Goal: Task Accomplishment & Management: Manage account settings

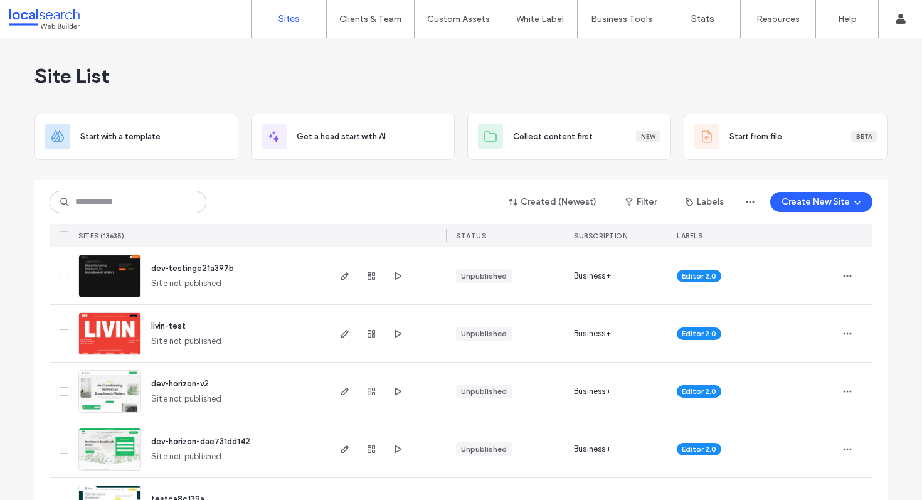
click at [108, 215] on div "Created (Newest) Filter Labels Create New Site SITES (13635) STATUS SUBSCRIPTIO…" at bounding box center [461, 213] width 823 height 67
paste input "********"
click at [118, 206] on input "********" at bounding box center [128, 202] width 157 height 23
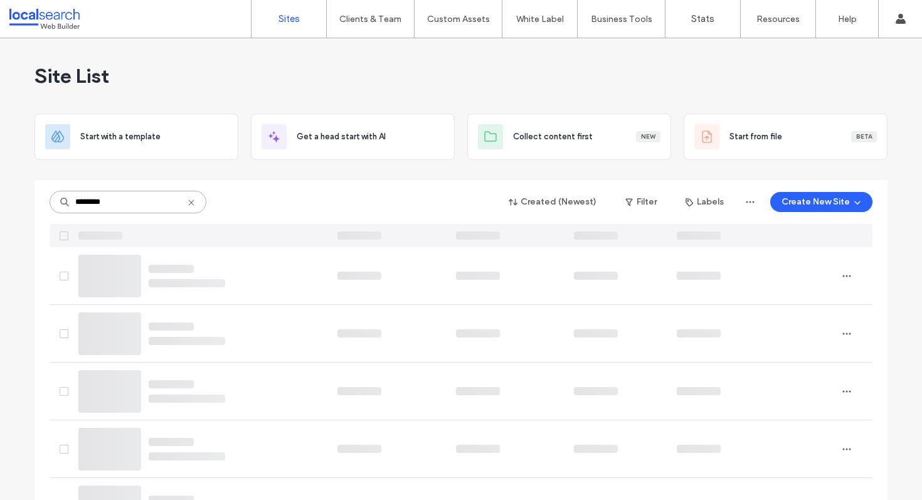
type input "********"
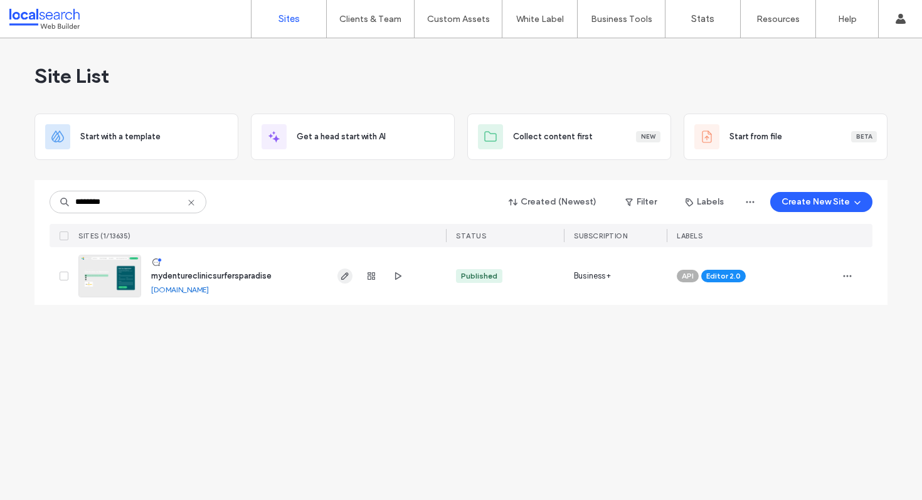
click at [347, 269] on span "button" at bounding box center [345, 276] width 15 height 15
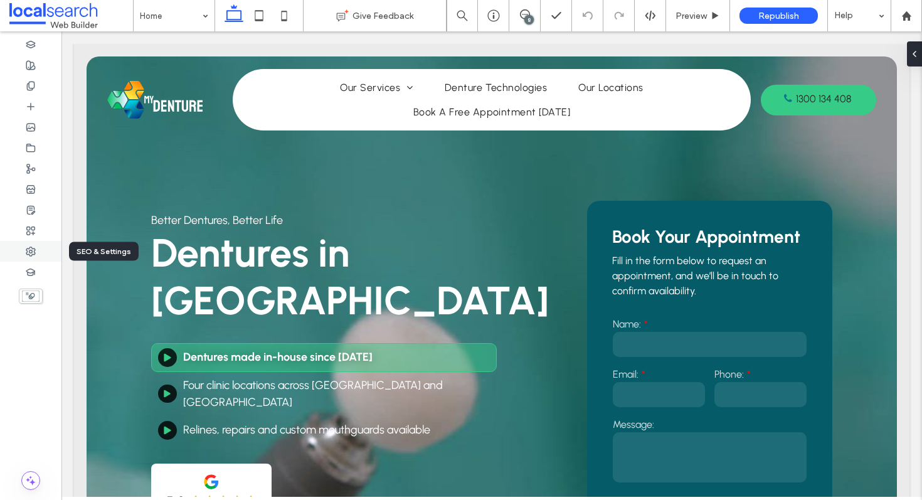
click at [29, 249] on icon at bounding box center [31, 252] width 10 height 10
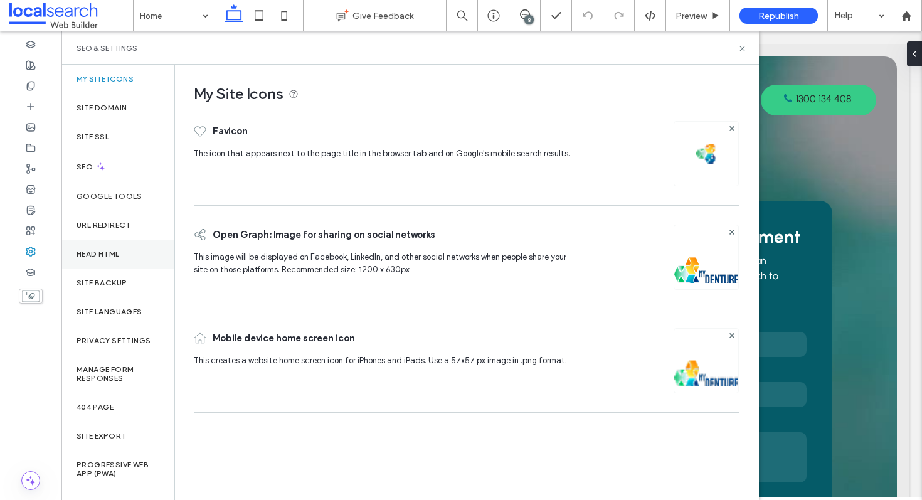
click at [123, 252] on div "Head HTML" at bounding box center [117, 254] width 113 height 29
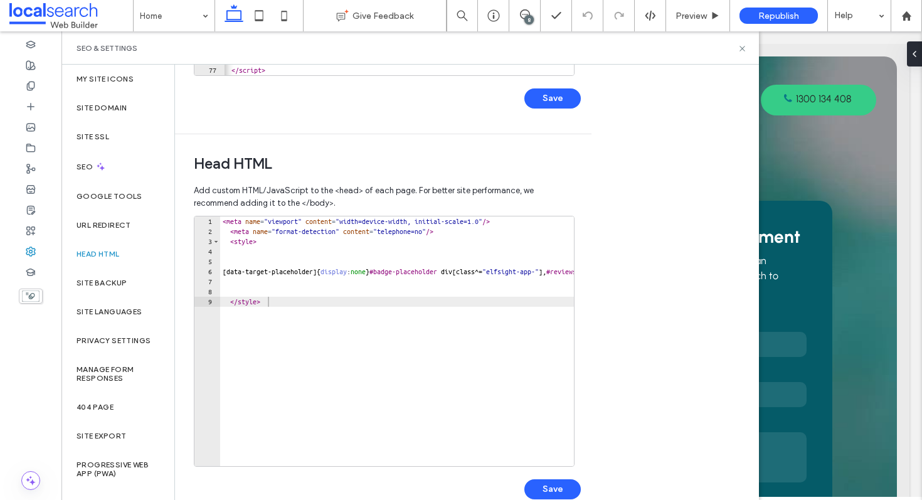
scroll to position [360, 0]
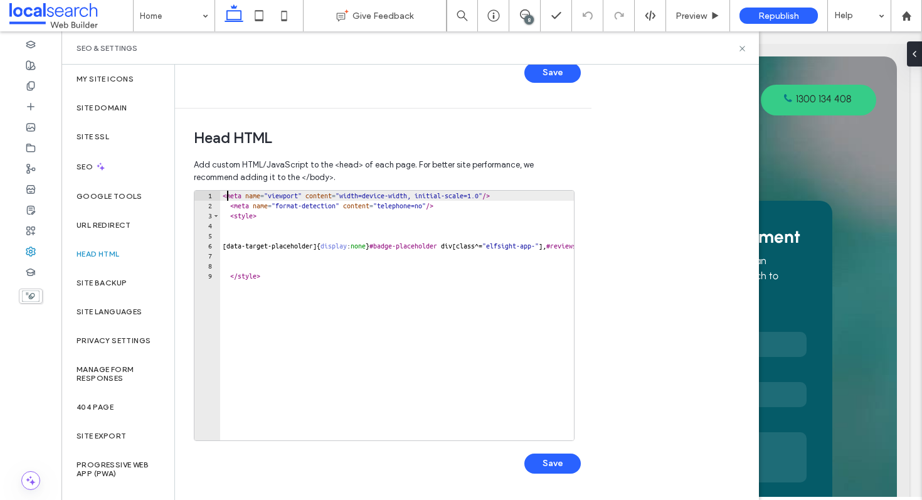
click at [226, 194] on div "< meta name = "viewport" content = "width=device-width, initial-scale=1.0" /> <…" at bounding box center [568, 326] width 696 height 270
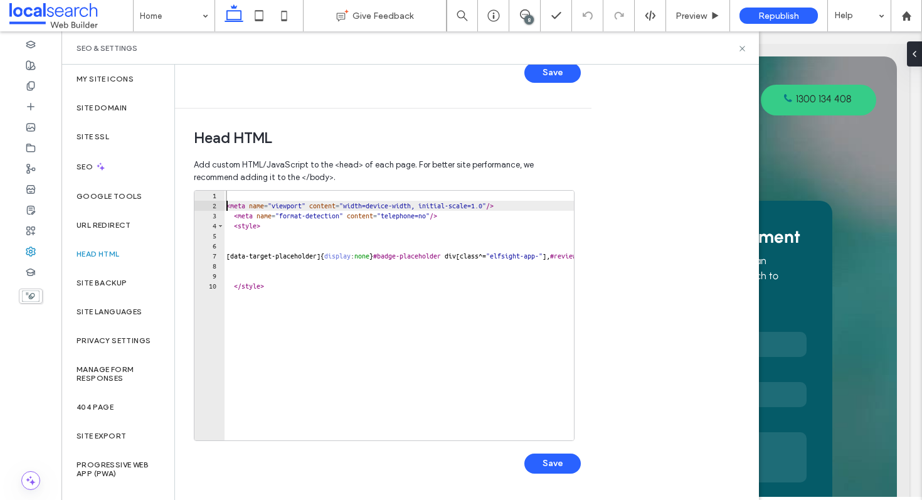
type textarea "**********"
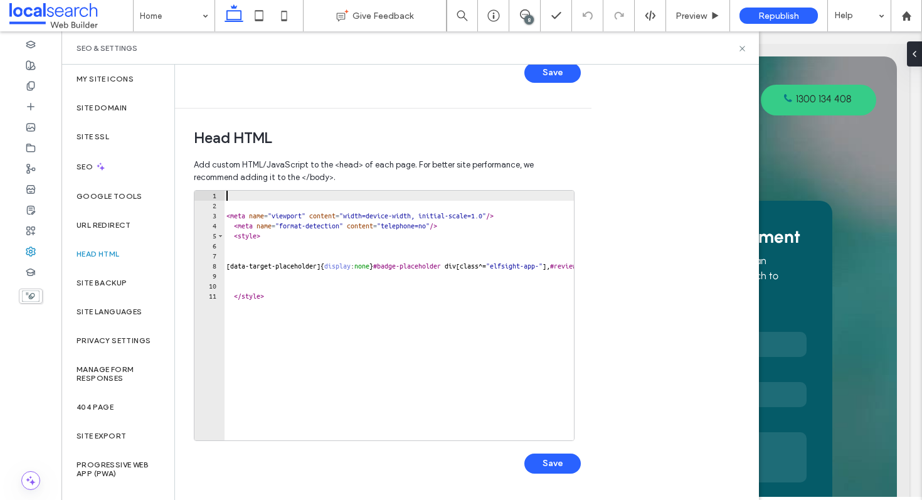
paste textarea "**********"
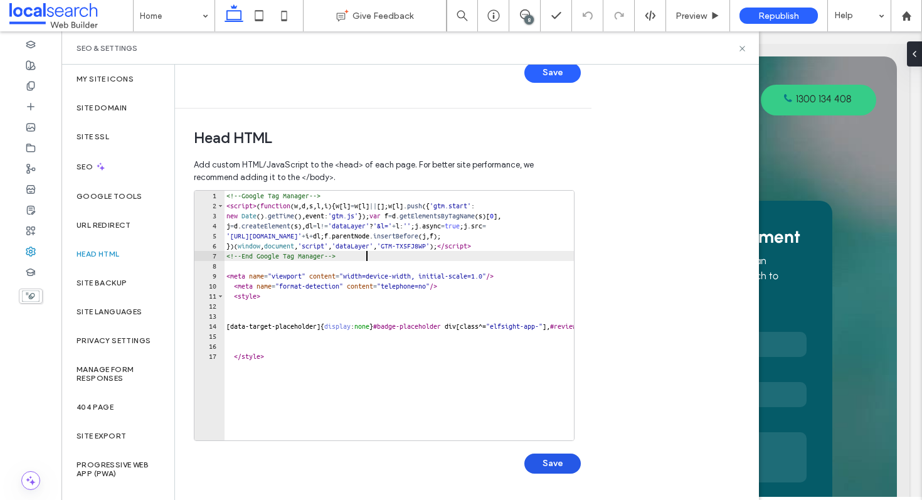
type textarea "**********"
click at [526, 461] on button "Save" at bounding box center [553, 464] width 56 height 20
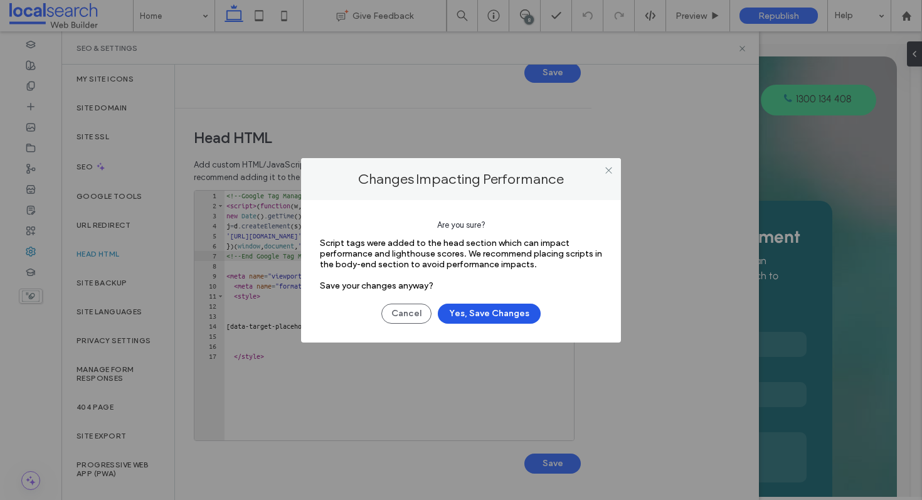
click at [477, 317] on button "Yes, Save Changes" at bounding box center [489, 314] width 103 height 20
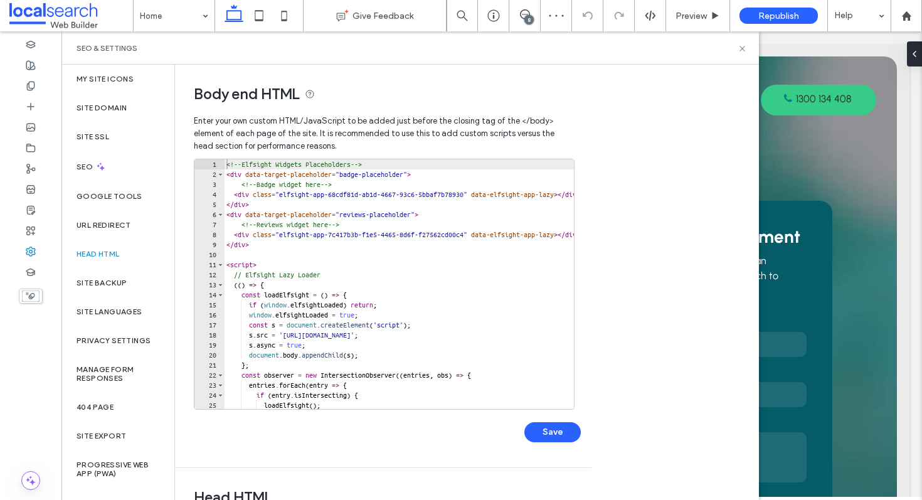
scroll to position [0, 0]
click at [227, 166] on div "<!-- Elfsight Widgets Placeholders --> < div data-target-placeholder = "badge-p…" at bounding box center [590, 294] width 732 height 270
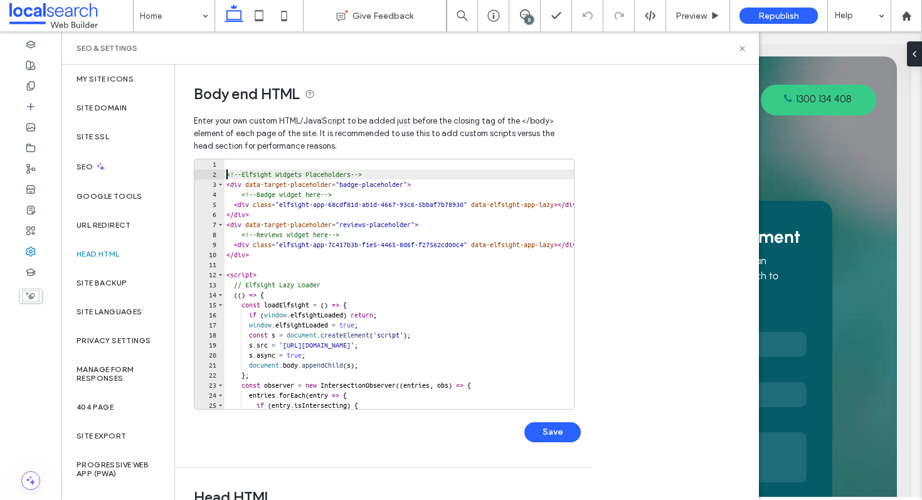
type textarea "**********"
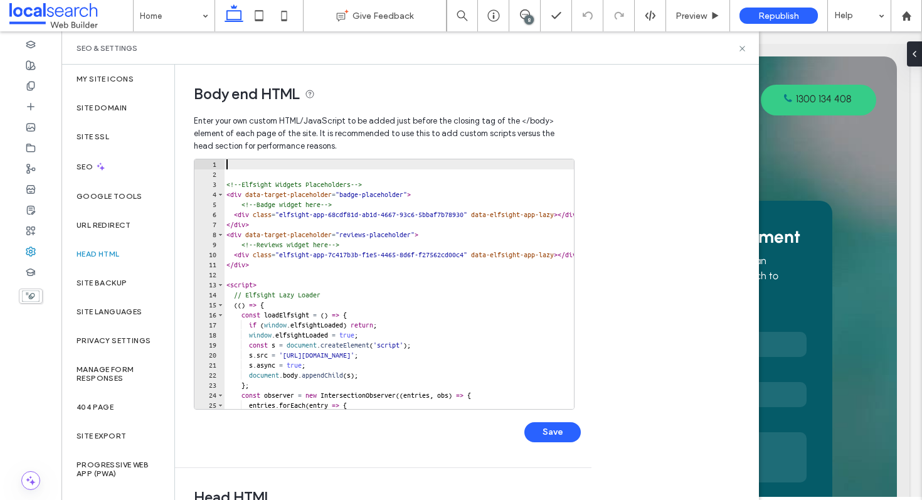
paste textarea "**********"
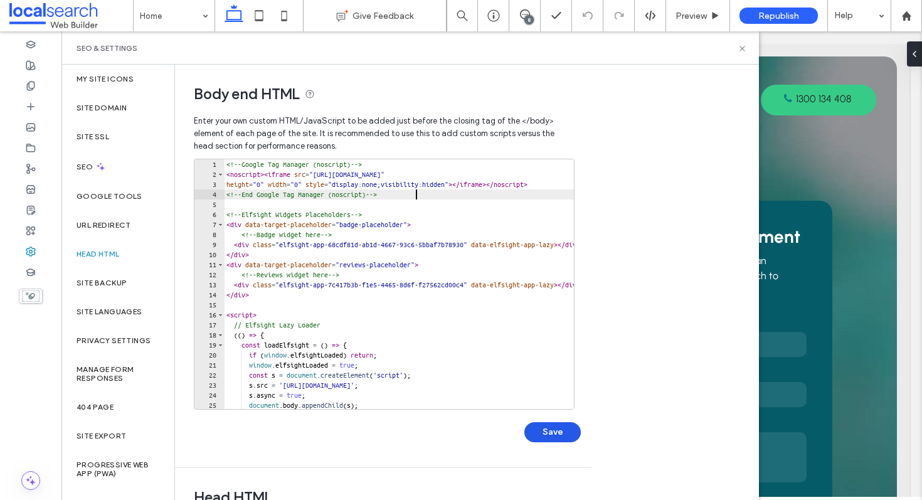
type textarea "**********"
click at [547, 434] on button "Save" at bounding box center [553, 432] width 56 height 20
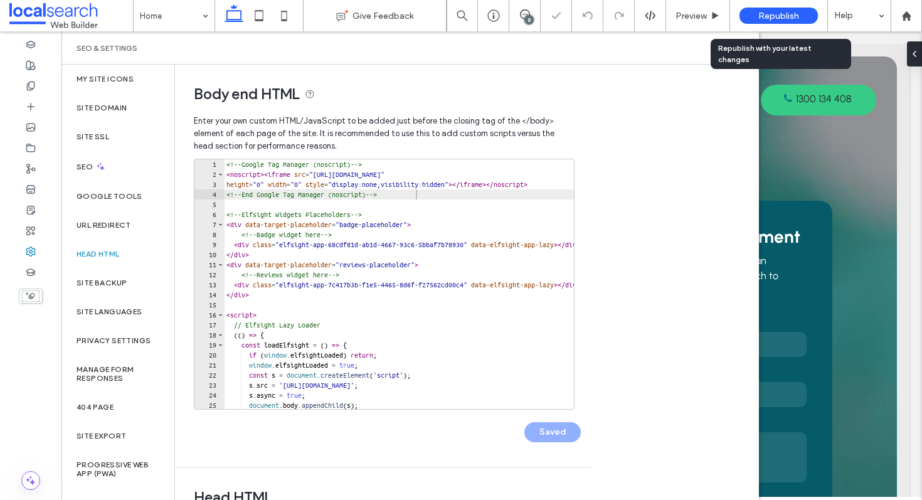
click at [762, 14] on span "Republish" at bounding box center [779, 16] width 41 height 11
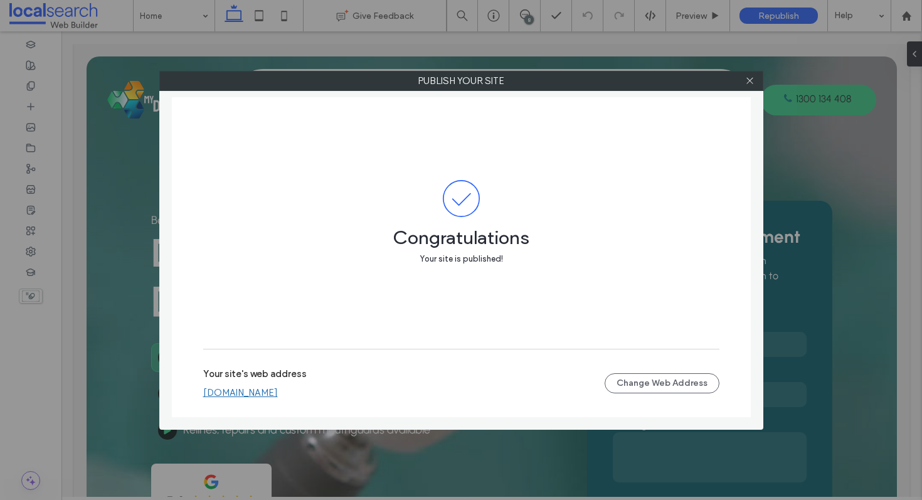
click at [743, 82] on div at bounding box center [750, 81] width 19 height 19
click at [750, 82] on icon at bounding box center [749, 80] width 9 height 9
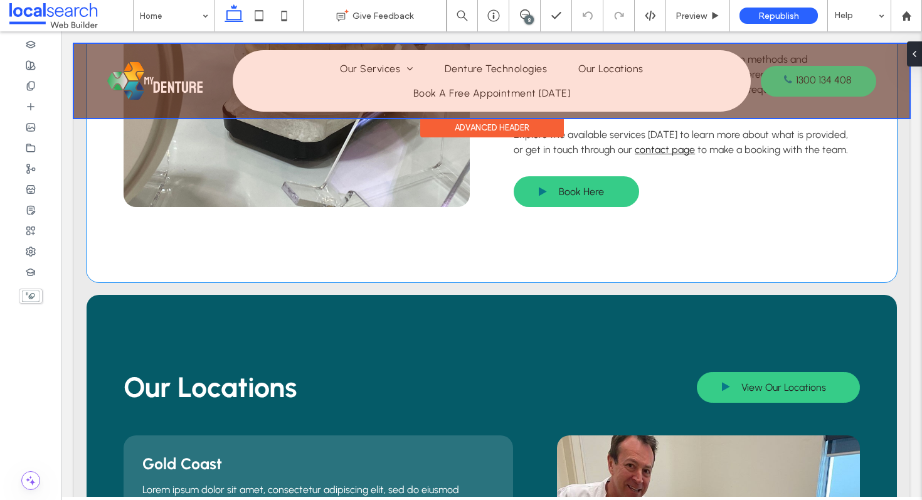
scroll to position [2601, 0]
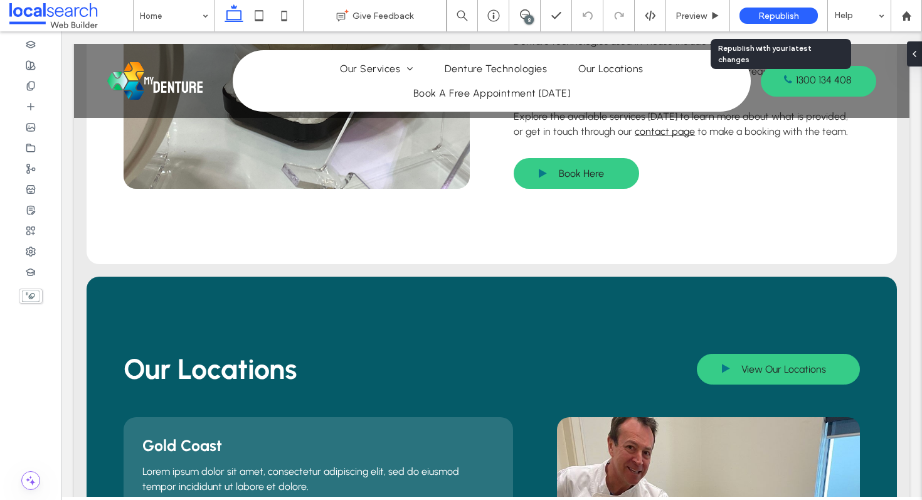
click at [772, 14] on span "Republish" at bounding box center [779, 16] width 41 height 11
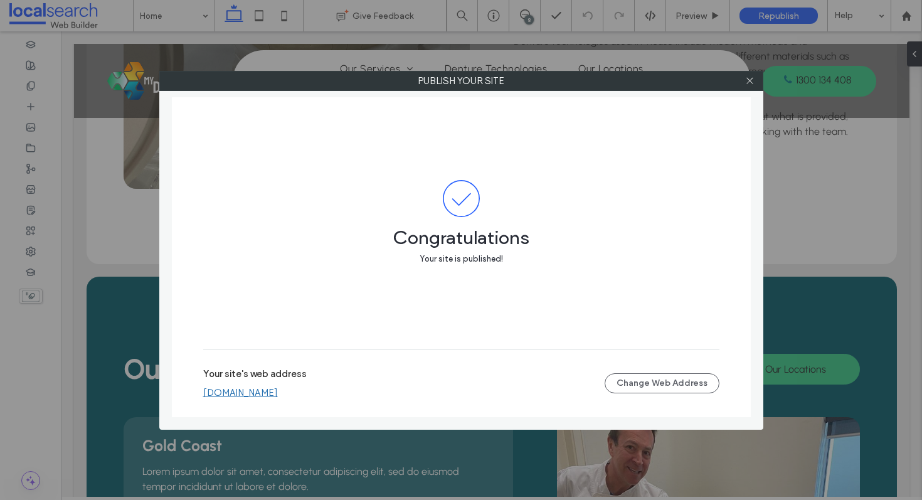
click at [278, 389] on link "[DOMAIN_NAME]" at bounding box center [240, 392] width 75 height 11
click at [752, 89] on span at bounding box center [749, 81] width 9 height 19
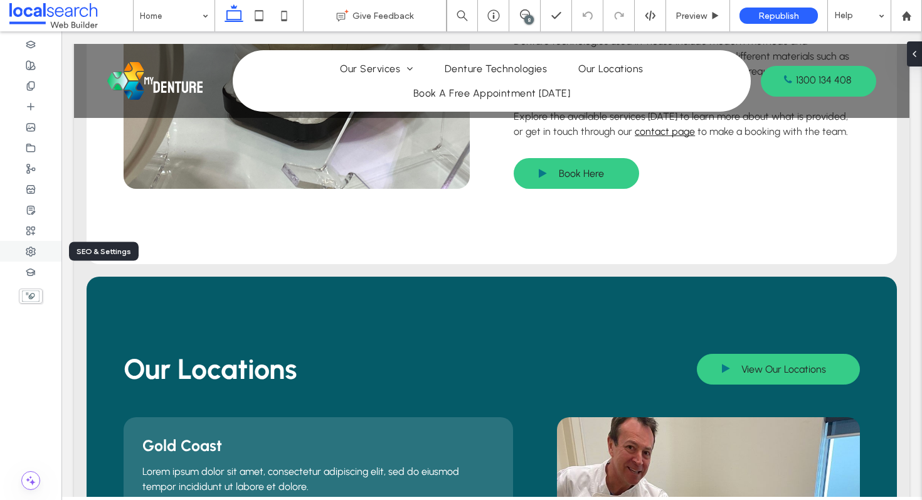
click at [36, 256] on div at bounding box center [30, 251] width 61 height 21
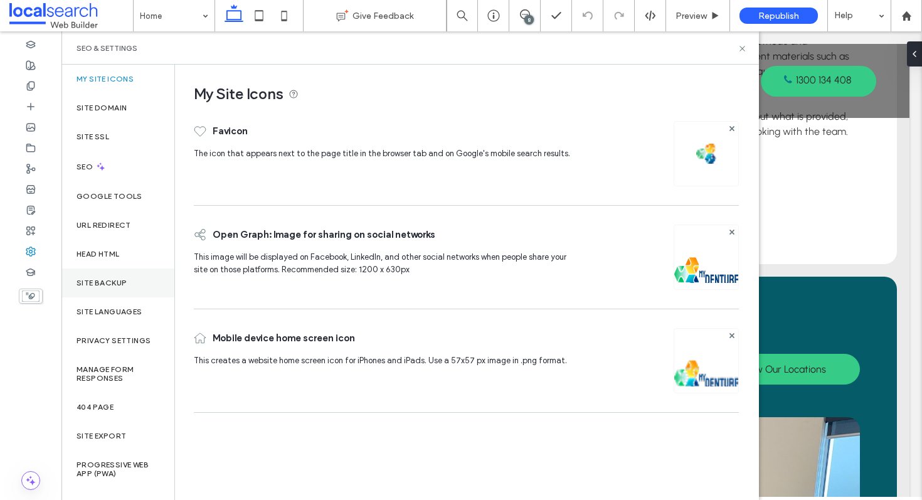
click at [132, 279] on div "Site Backup" at bounding box center [117, 283] width 113 height 29
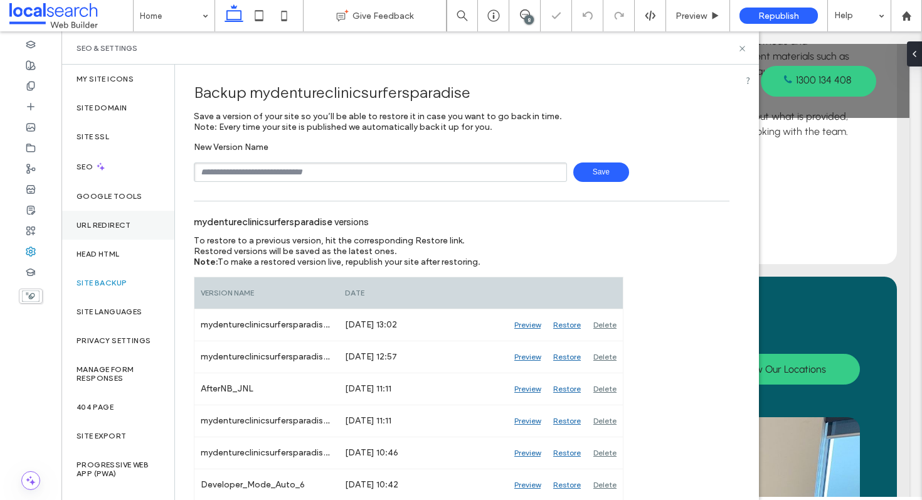
click at [129, 211] on div "URL Redirect" at bounding box center [117, 225] width 113 height 29
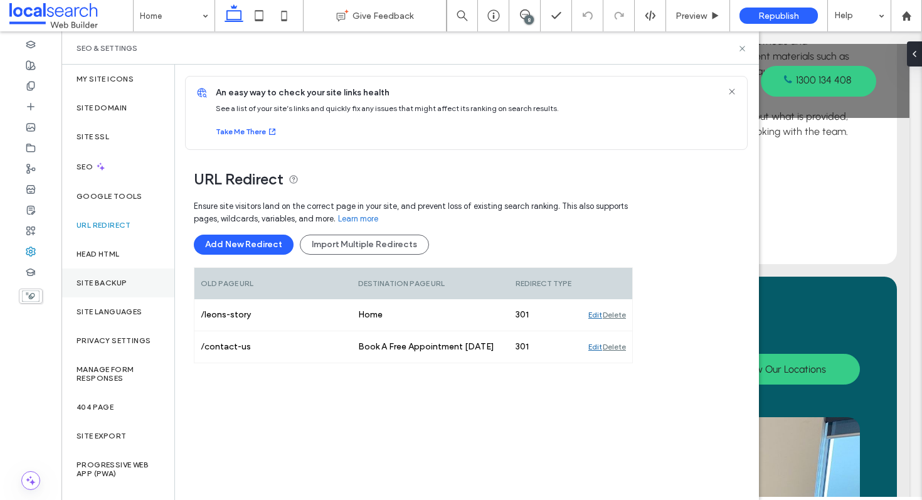
click at [136, 276] on div "Site Backup" at bounding box center [117, 283] width 113 height 29
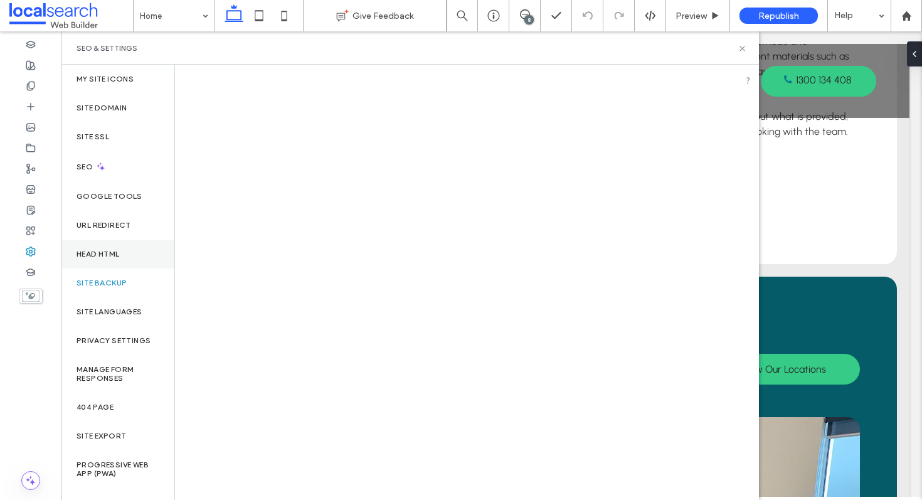
click at [135, 252] on div "Head HTML" at bounding box center [117, 254] width 113 height 29
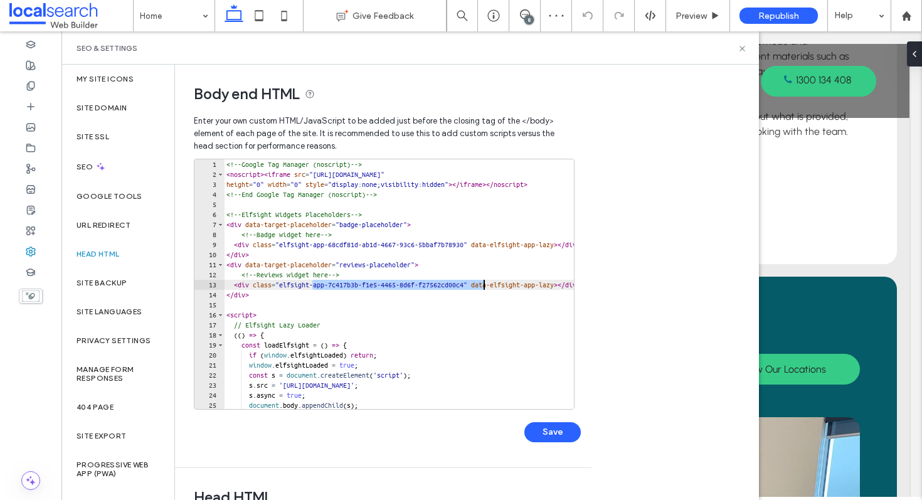
scroll to position [0, 21]
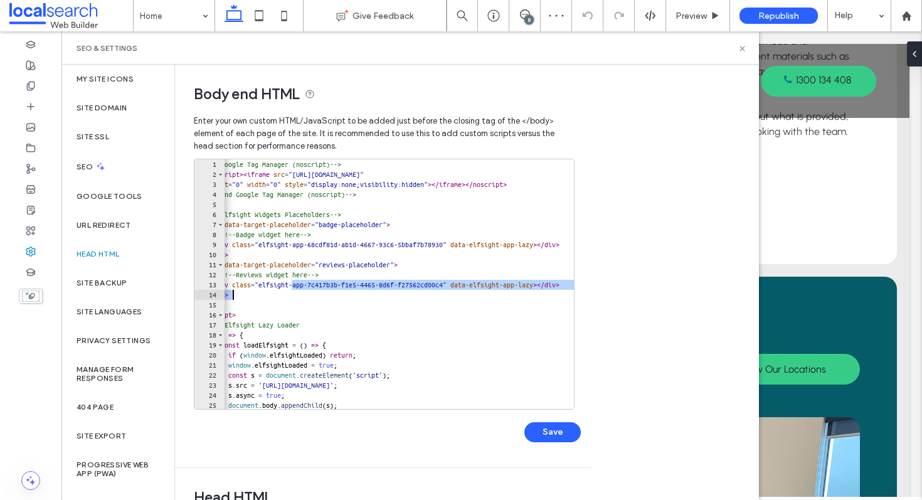
drag, startPoint x: 313, startPoint y: 284, endPoint x: 629, endPoint y: 292, distance: 315.7
click at [629, 292] on div "**********" at bounding box center [467, 282] width 584 height 435
click at [508, 282] on div "<!-- Google Tag Manager (noscript) --> < noscript > < iframe src = "[URL][DOMAI…" at bounding box center [569, 294] width 732 height 270
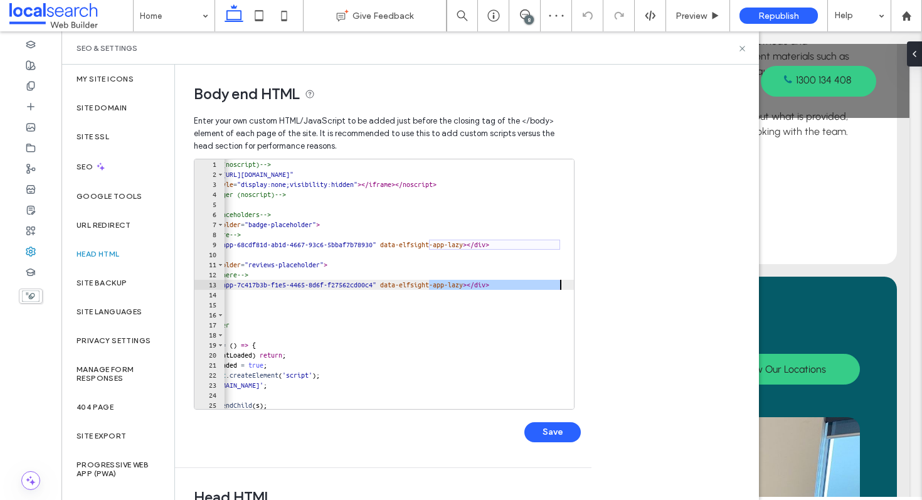
scroll to position [0, 91]
drag, startPoint x: 508, startPoint y: 282, endPoint x: 678, endPoint y: 282, distance: 169.4
click at [678, 282] on div "**********" at bounding box center [467, 282] width 584 height 435
click at [557, 274] on div "<!-- Google Tag Manager (noscript) --> < noscript > < iframe src = "[URL][DOMAI…" at bounding box center [499, 294] width 732 height 270
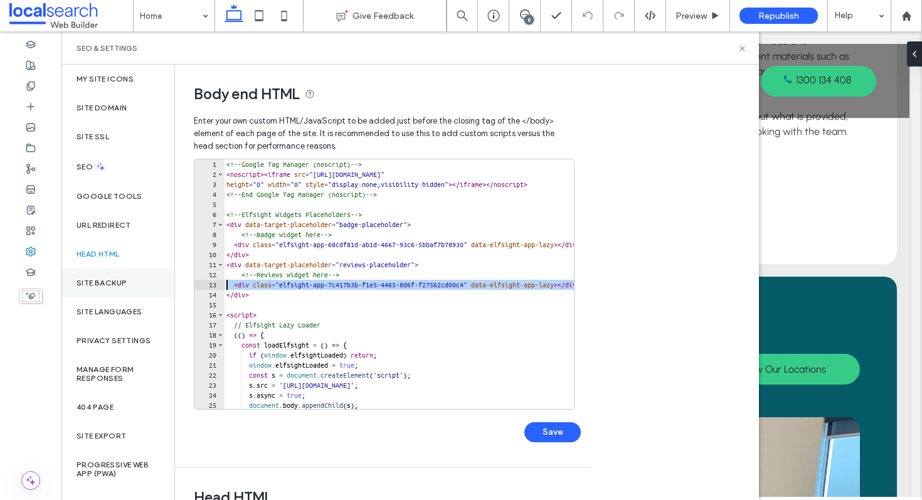
scroll to position [0, 0]
drag, startPoint x: 563, startPoint y: 285, endPoint x: 163, endPoint y: 287, distance: 400.3
click at [163, 287] on div "**********" at bounding box center [410, 282] width 698 height 435
paste textarea "Cursor at row 13"
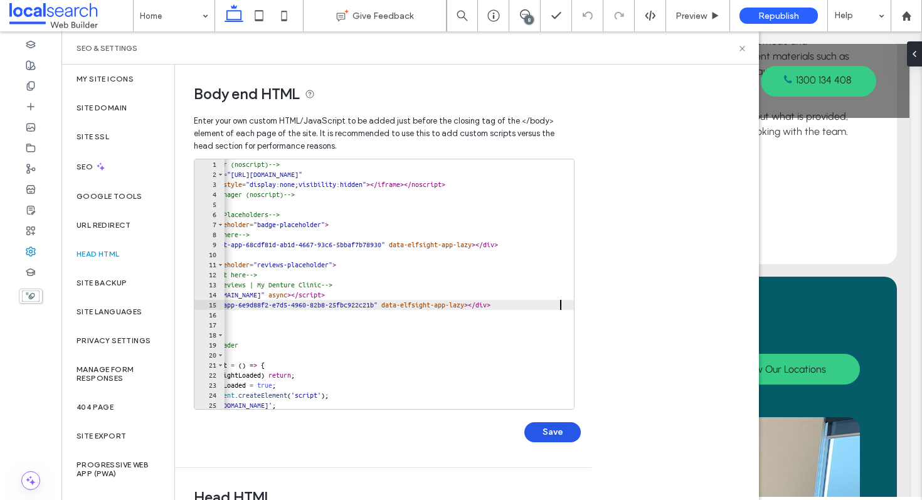
click at [552, 432] on button "Save" at bounding box center [553, 432] width 56 height 20
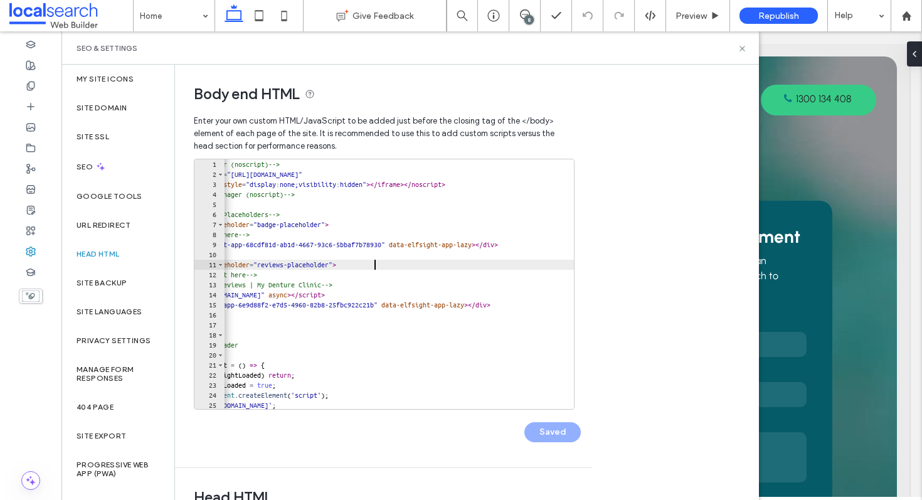
scroll to position [0, 0]
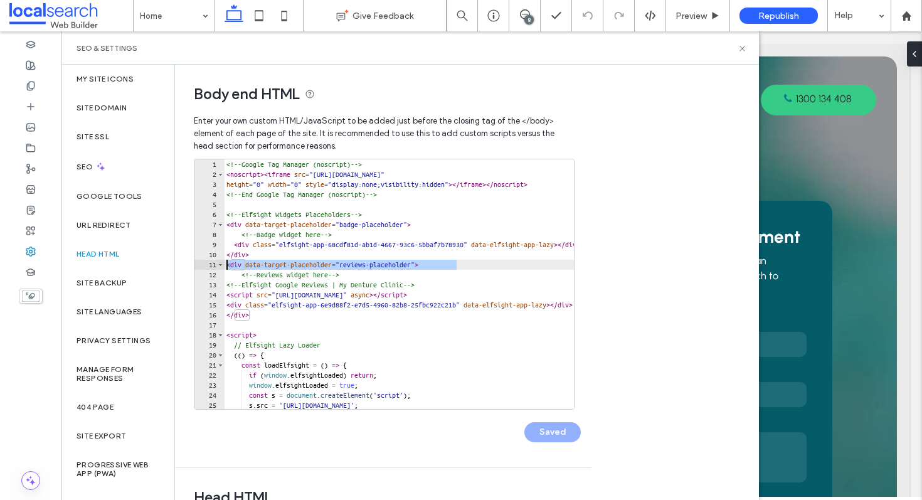
drag, startPoint x: 432, startPoint y: 264, endPoint x: 154, endPoint y: 259, distance: 278.6
click at [154, 259] on div "**********" at bounding box center [410, 282] width 698 height 435
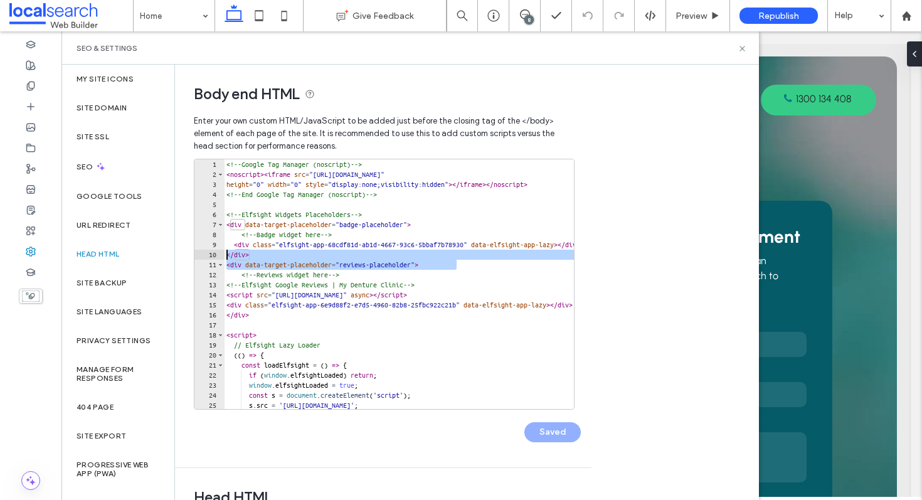
click at [267, 259] on div "<!-- Google Tag Manager (noscript) --> < noscript > < iframe src = "[URL][DOMAI…" at bounding box center [590, 294] width 732 height 270
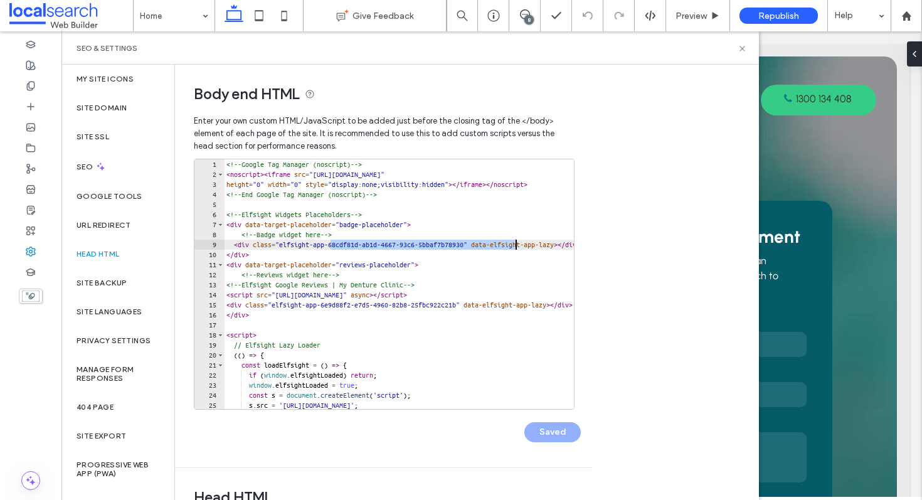
drag, startPoint x: 329, startPoint y: 242, endPoint x: 600, endPoint y: 234, distance: 271.8
click at [600, 234] on div "Body end HTML Enter your own custom HTML/​JavaScript to be added just before th…" at bounding box center [467, 282] width 584 height 435
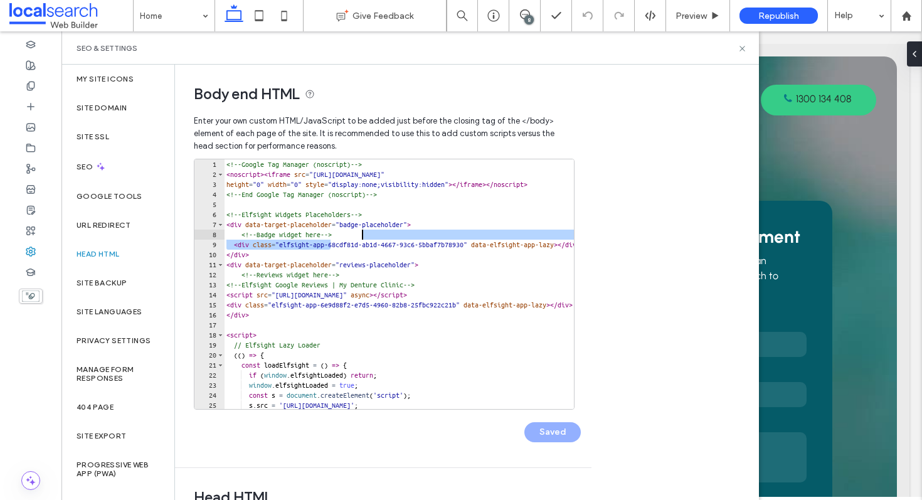
click at [549, 243] on div "<!-- Google Tag Manager (noscript) --> < noscript > < iframe src = "[URL][DOMAI…" at bounding box center [590, 294] width 732 height 270
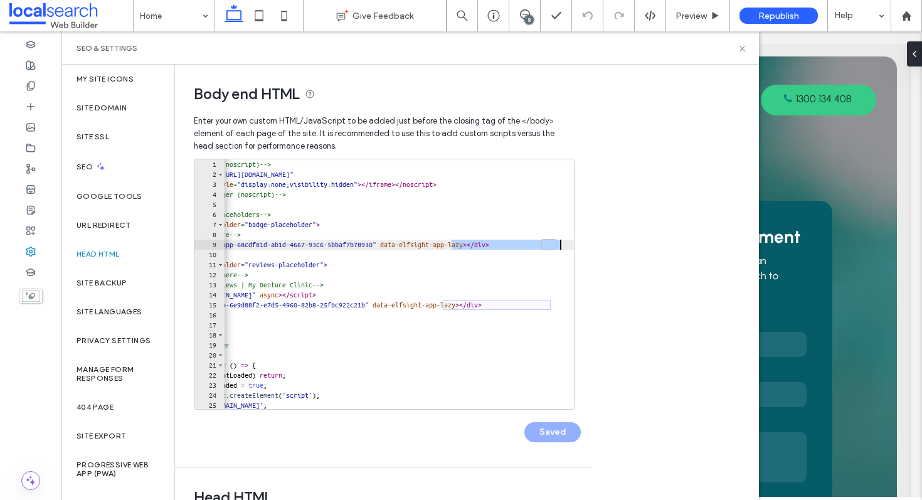
scroll to position [0, 91]
drag, startPoint x: 549, startPoint y: 243, endPoint x: 629, endPoint y: 243, distance: 79.7
click at [629, 243] on div "**********" at bounding box center [467, 282] width 584 height 435
click at [550, 233] on div "<!-- Google Tag Manager (noscript) --> < noscript > < iframe src = "[URL][DOMAI…" at bounding box center [499, 294] width 732 height 270
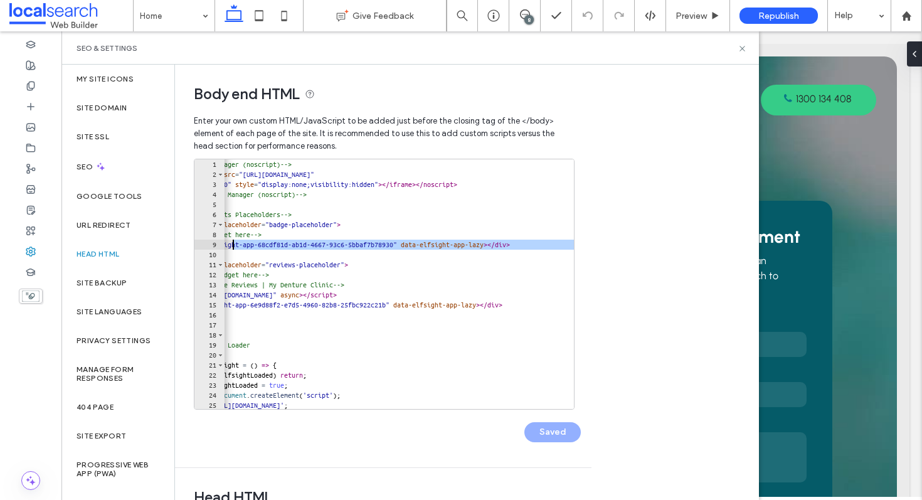
scroll to position [0, 0]
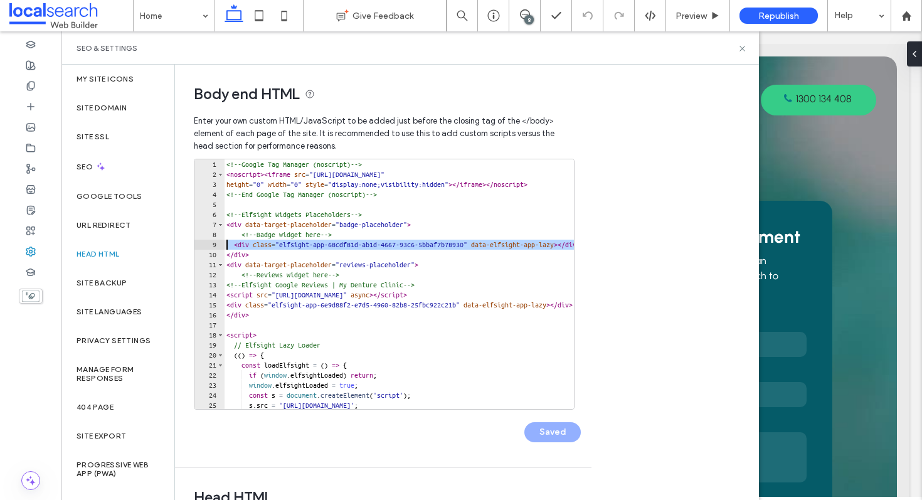
drag, startPoint x: 569, startPoint y: 243, endPoint x: 117, endPoint y: 245, distance: 451.8
click at [118, 246] on div "**********" at bounding box center [410, 282] width 698 height 435
paste textarea "Cursor at row 9"
type textarea "**********"
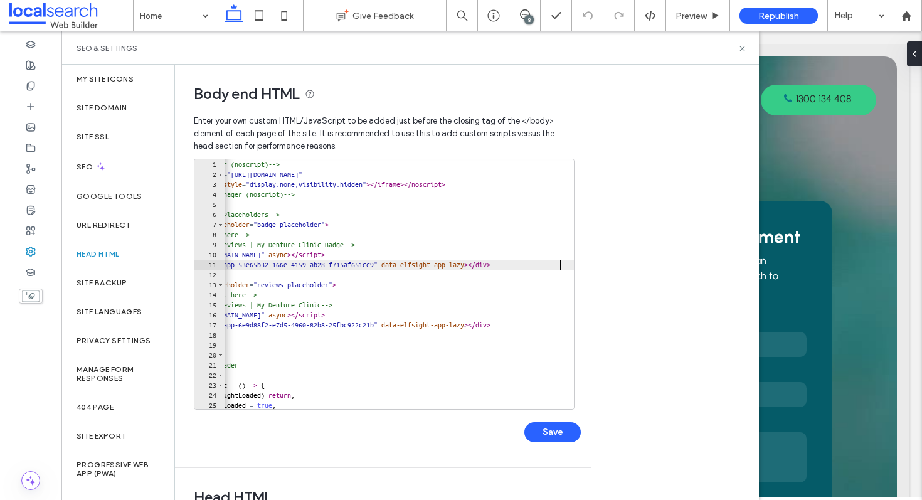
scroll to position [0, 82]
click at [557, 419] on div "Save" at bounding box center [387, 426] width 387 height 33
click at [557, 425] on button "Save" at bounding box center [553, 432] width 56 height 20
click at [744, 48] on icon at bounding box center [742, 48] width 9 height 9
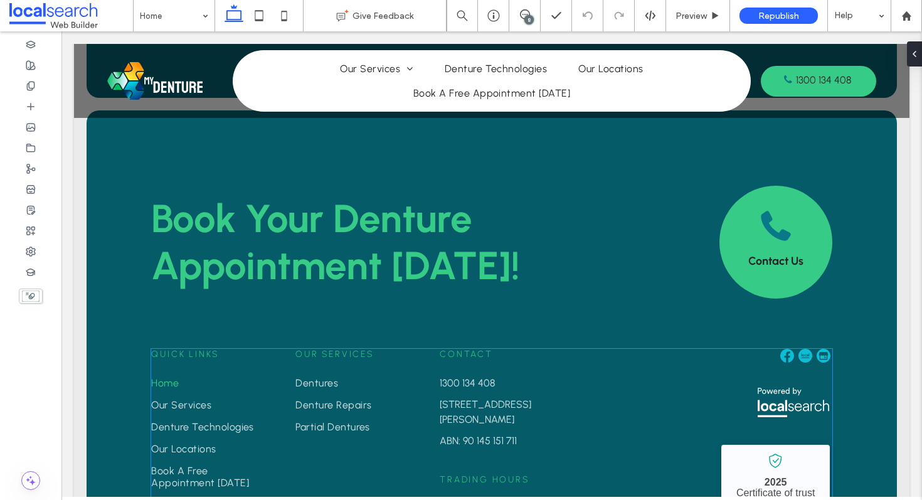
scroll to position [3483, 0]
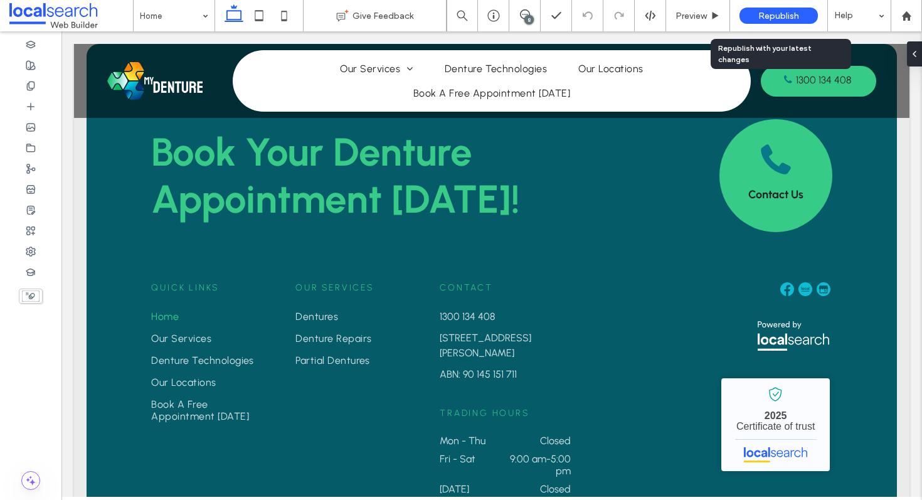
click at [778, 14] on span "Republish" at bounding box center [779, 16] width 41 height 11
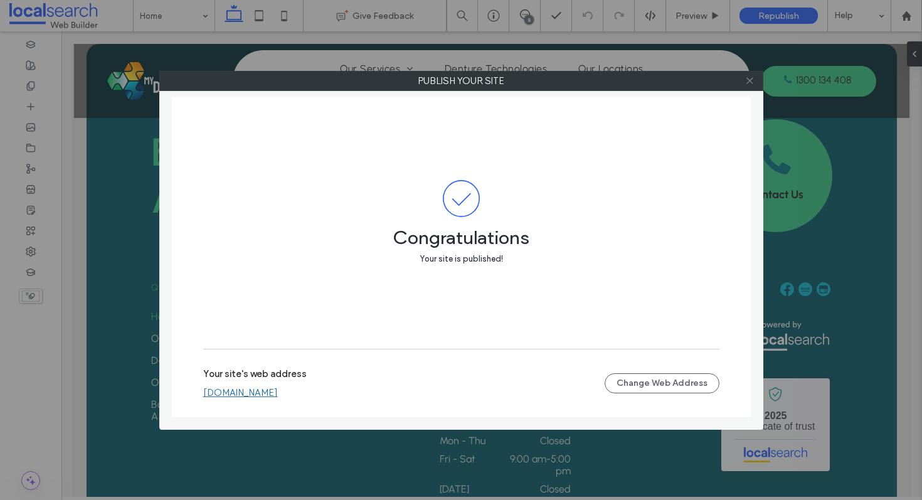
click at [749, 74] on span at bounding box center [749, 81] width 9 height 19
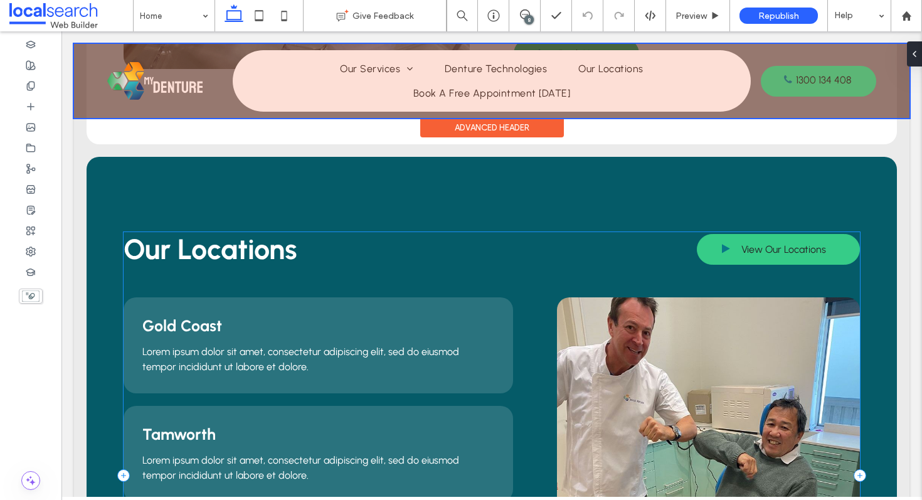
scroll to position [2692, 0]
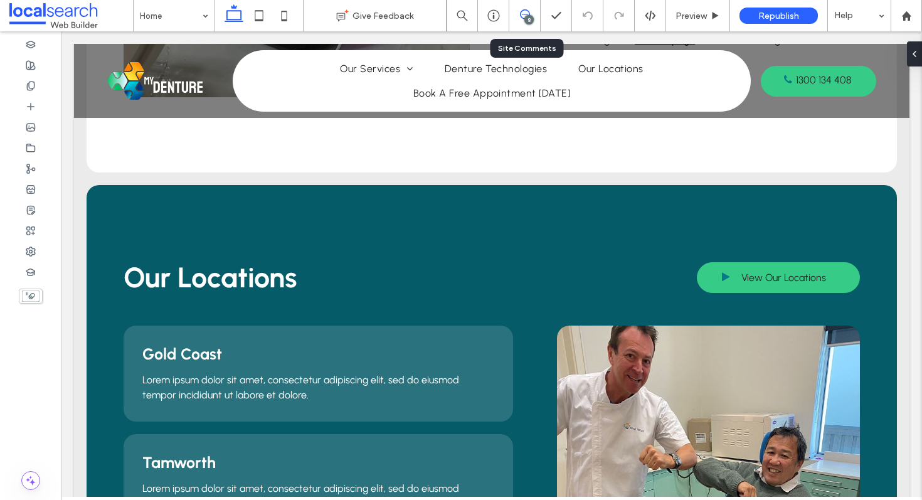
click at [525, 15] on icon at bounding box center [525, 14] width 10 height 10
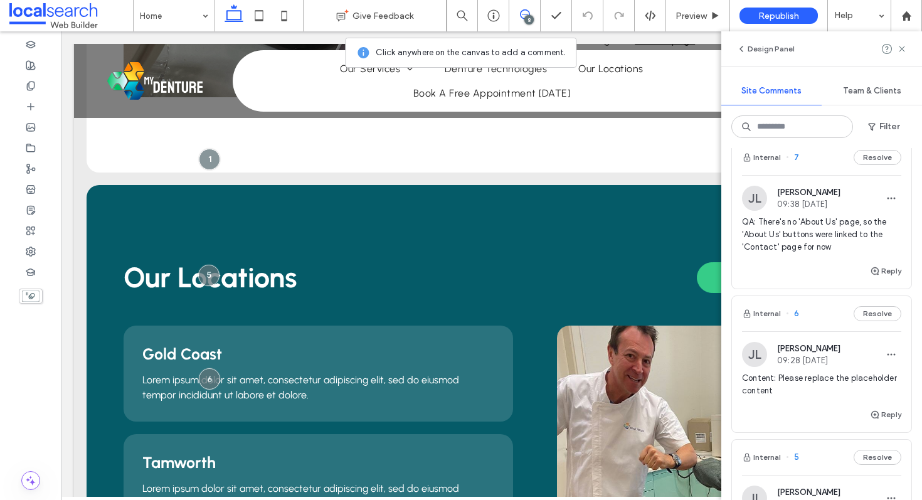
scroll to position [190, 0]
click at [804, 228] on span "QA: There's no 'About Us' page, so the 'About Us' buttons were linked to the 'C…" at bounding box center [821, 232] width 159 height 38
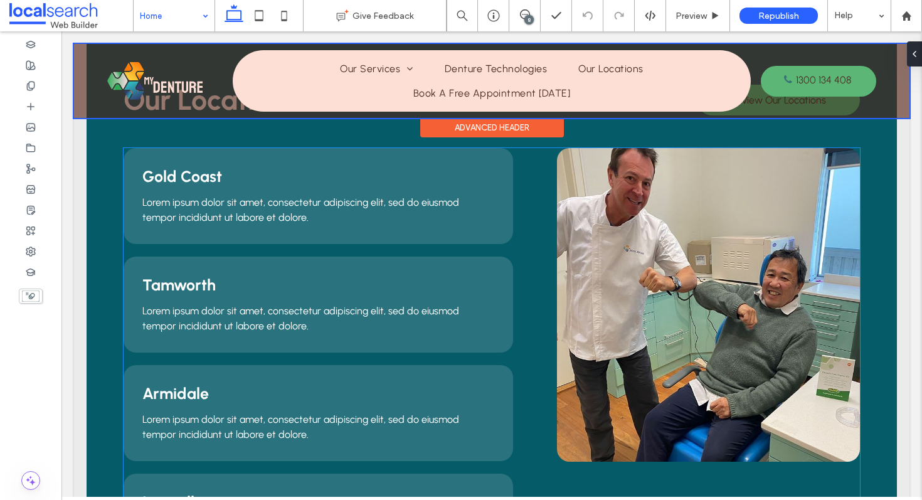
scroll to position [2875, 0]
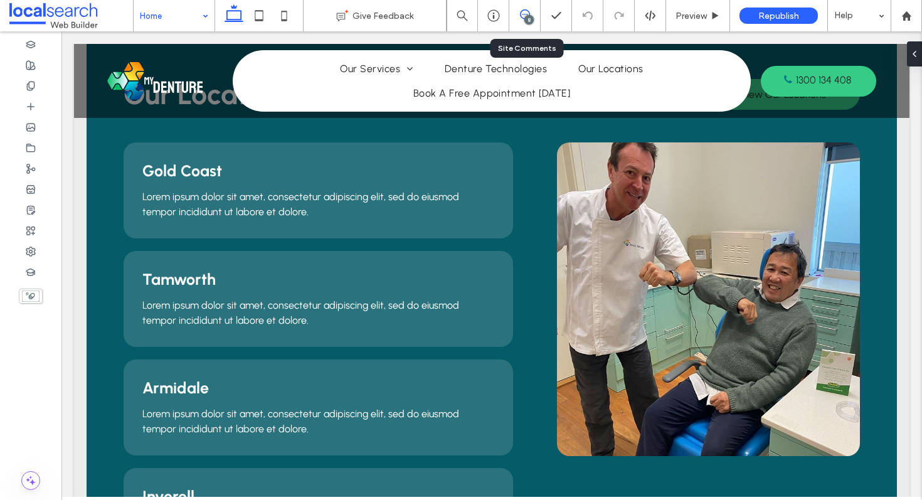
click at [519, 14] on span at bounding box center [524, 14] width 31 height 10
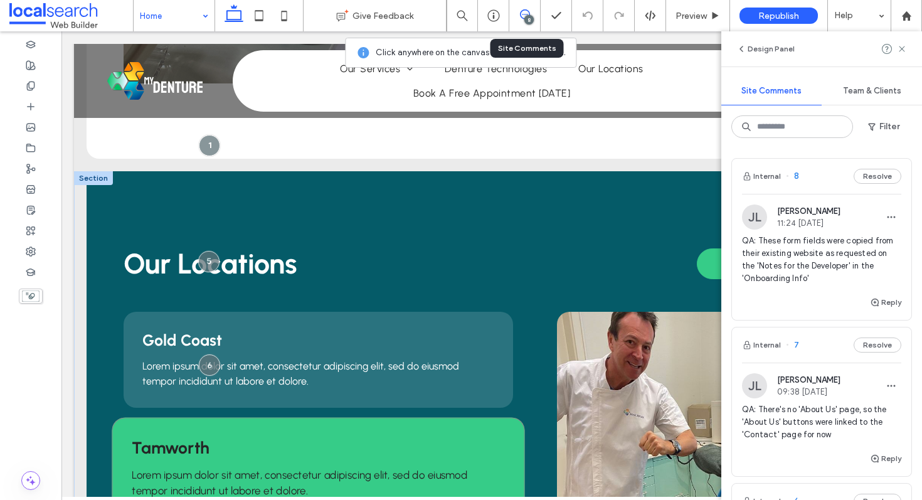
scroll to position [2709, 0]
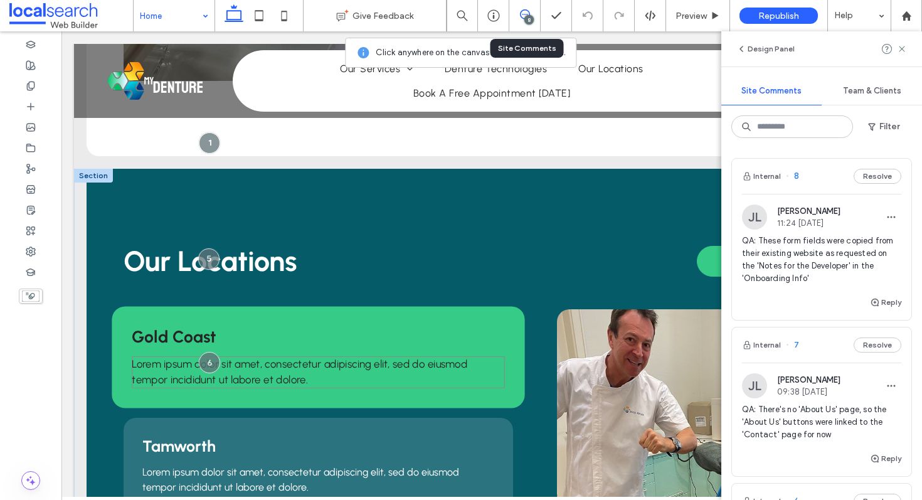
click at [220, 358] on span "Lorem ipsum dolor sit amet, consectetur adipiscing elit, sed do eiusmod tempor …" at bounding box center [300, 372] width 336 height 29
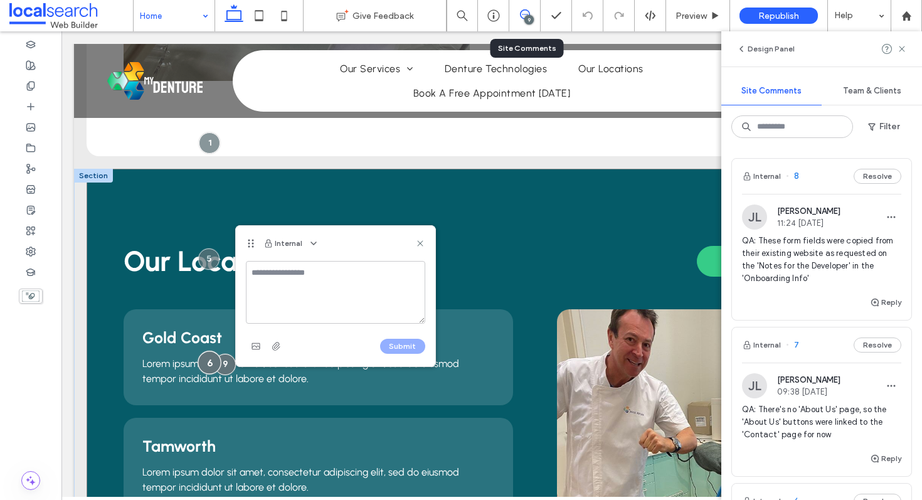
click at [214, 351] on div at bounding box center [209, 362] width 23 height 23
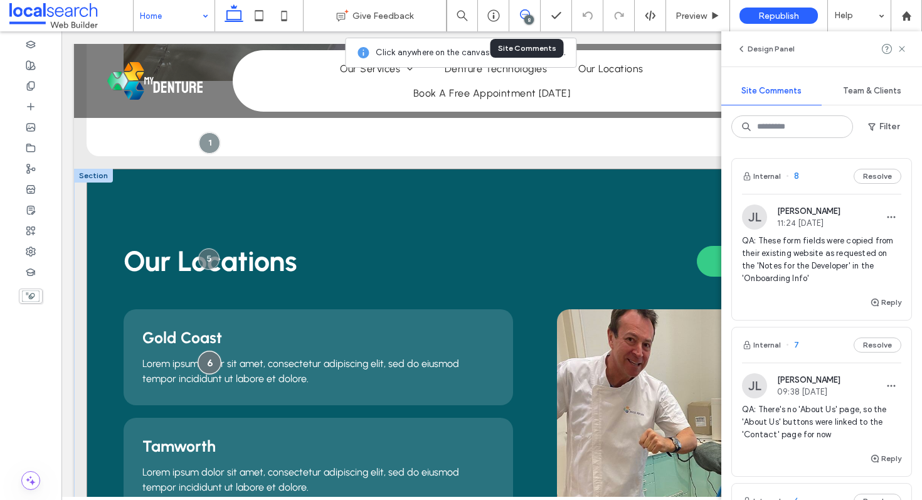
click at [208, 351] on div at bounding box center [209, 362] width 23 height 23
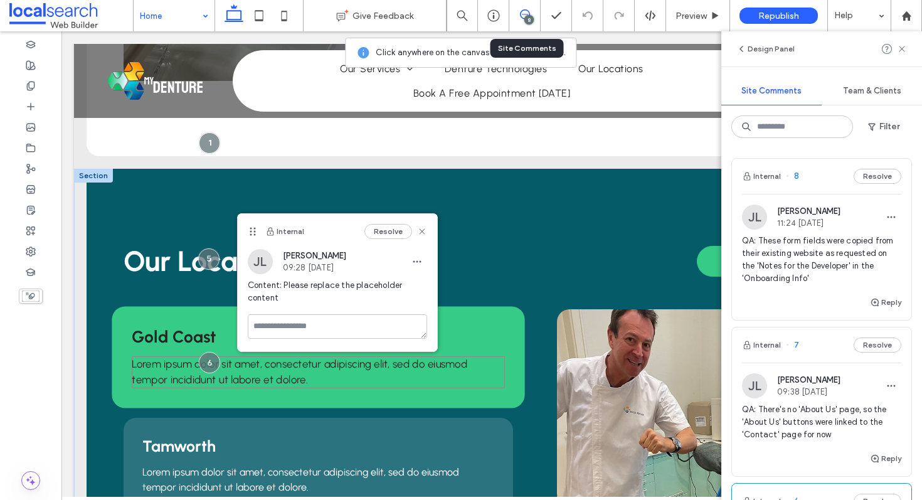
click at [204, 358] on span "Lorem ipsum dolor sit amet, consectetur adipiscing elit, sed do eiusmod tempor …" at bounding box center [300, 372] width 336 height 29
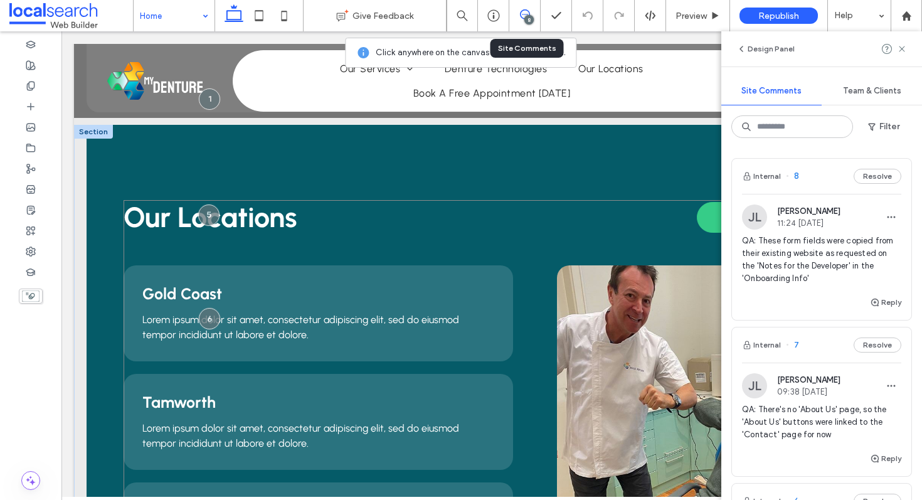
scroll to position [2755, 0]
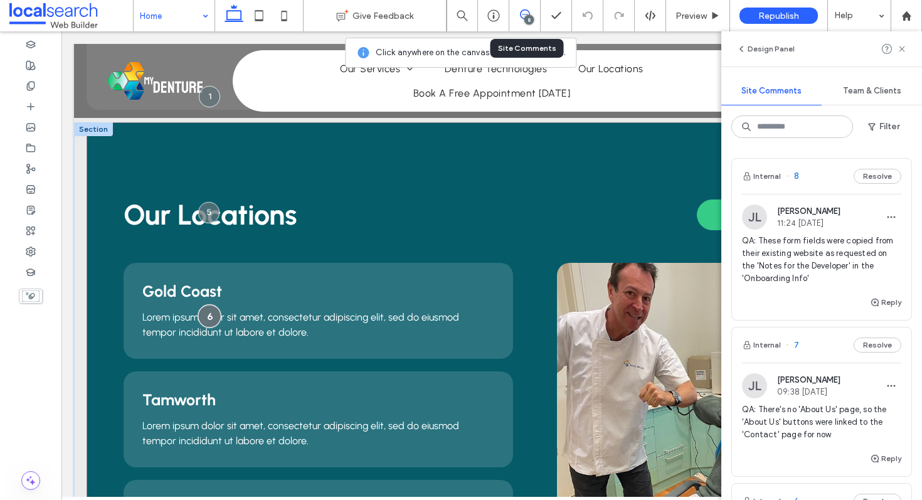
click at [213, 304] on div at bounding box center [209, 315] width 23 height 23
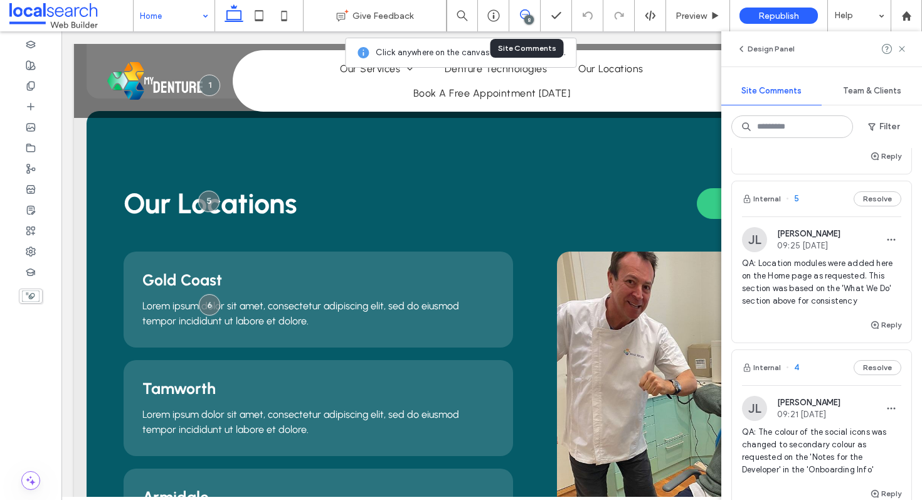
scroll to position [448, 0]
click at [843, 287] on span "QA: Location modules were added here on the Home page as requested. This sectio…" at bounding box center [821, 280] width 159 height 50
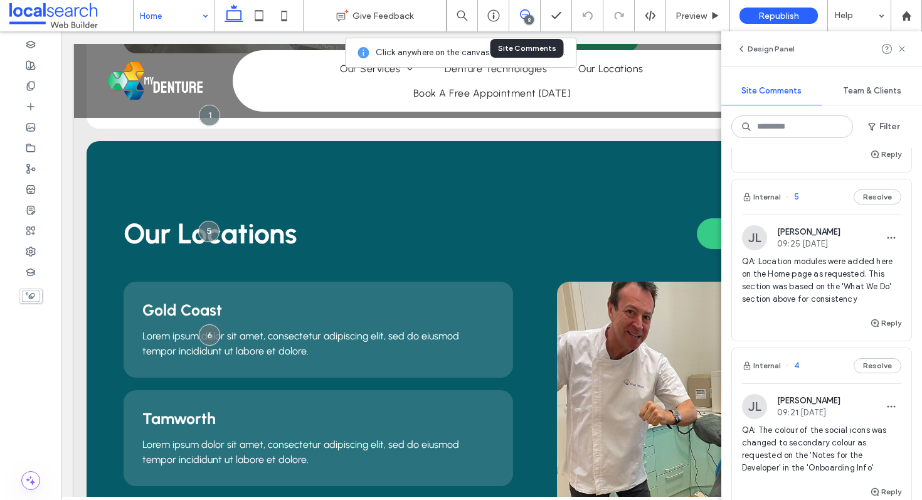
scroll to position [2735, 0]
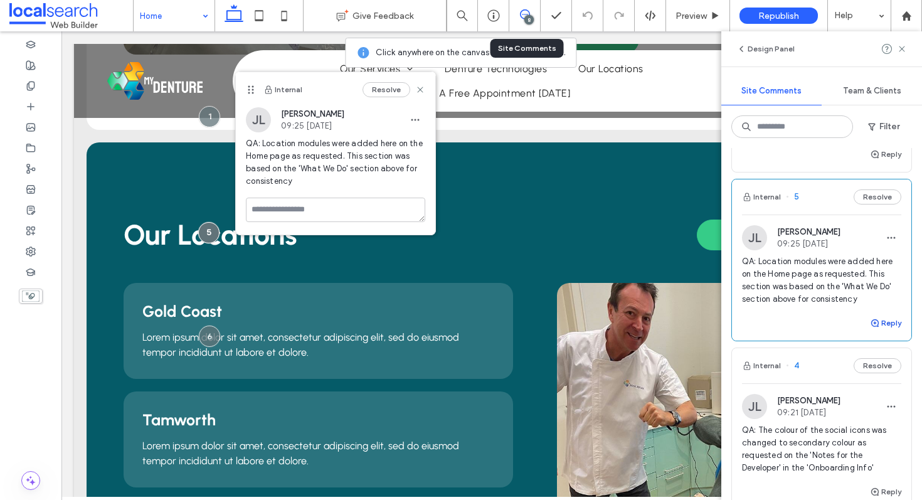
click at [890, 321] on button "Reply" at bounding box center [885, 323] width 31 height 15
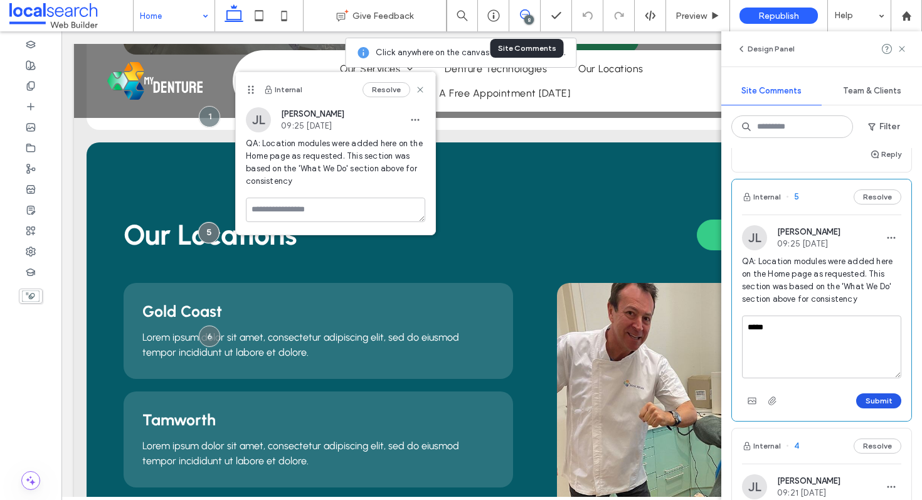
type textarea "*****"
click at [893, 395] on button "Submit" at bounding box center [878, 400] width 45 height 15
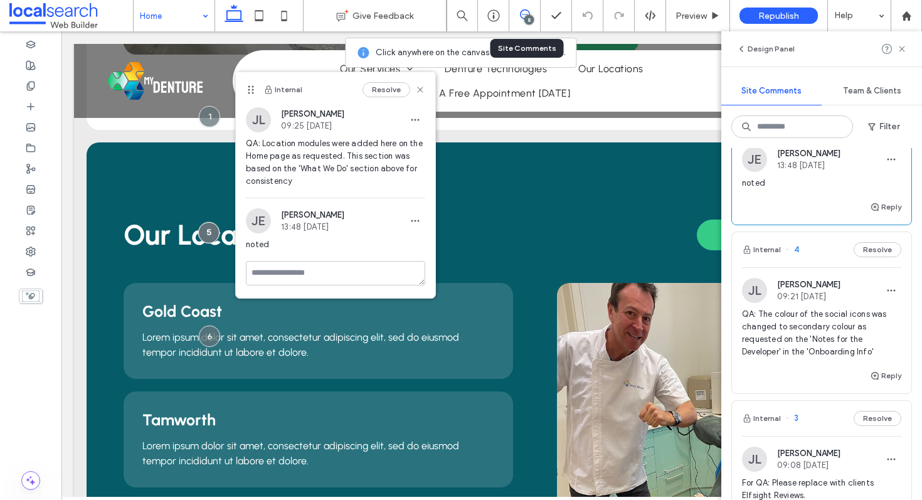
scroll to position [632, 0]
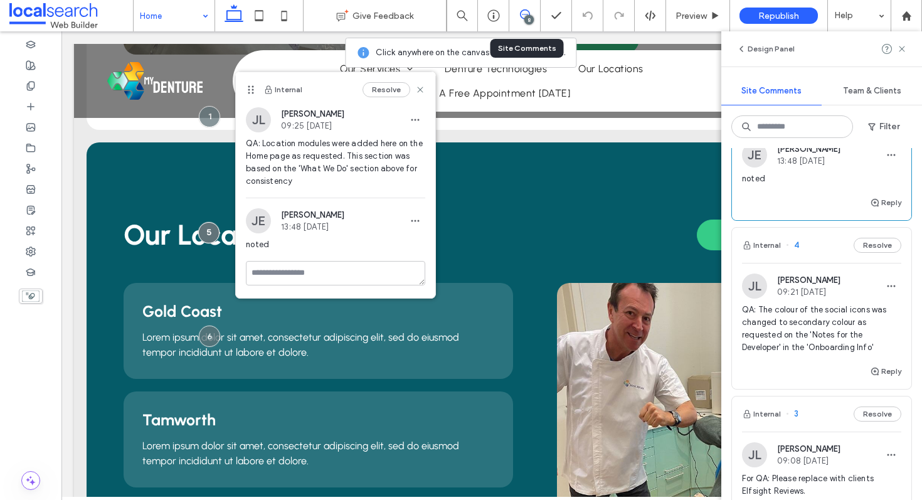
click at [843, 331] on span "QA: The colour of the social icons was changed to secondary colour as requested…" at bounding box center [821, 329] width 159 height 50
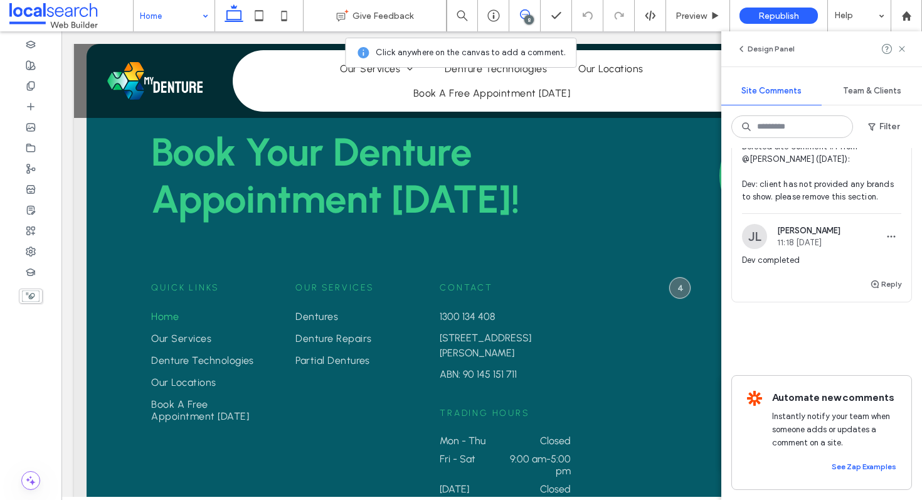
scroll to position [1168, 0]
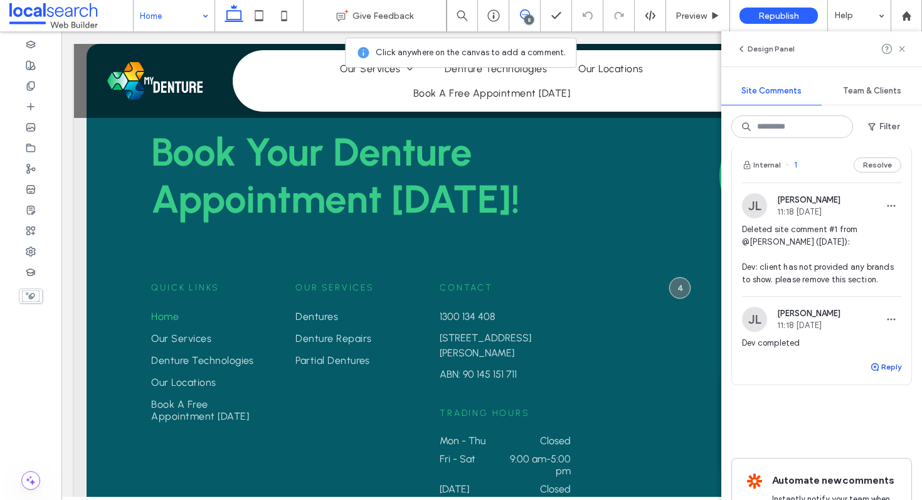
click at [886, 365] on button "Reply" at bounding box center [885, 367] width 31 height 15
type textarea "********"
click at [892, 447] on button "Submit" at bounding box center [878, 444] width 45 height 15
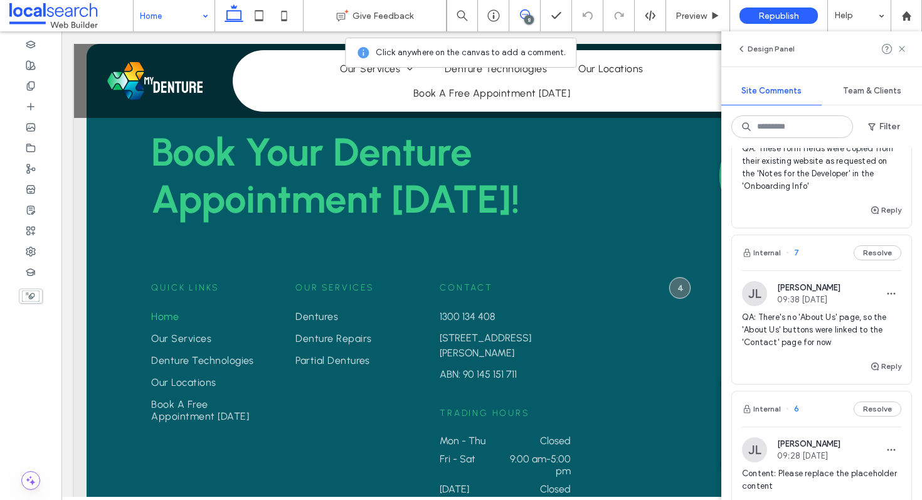
scroll to position [0, 0]
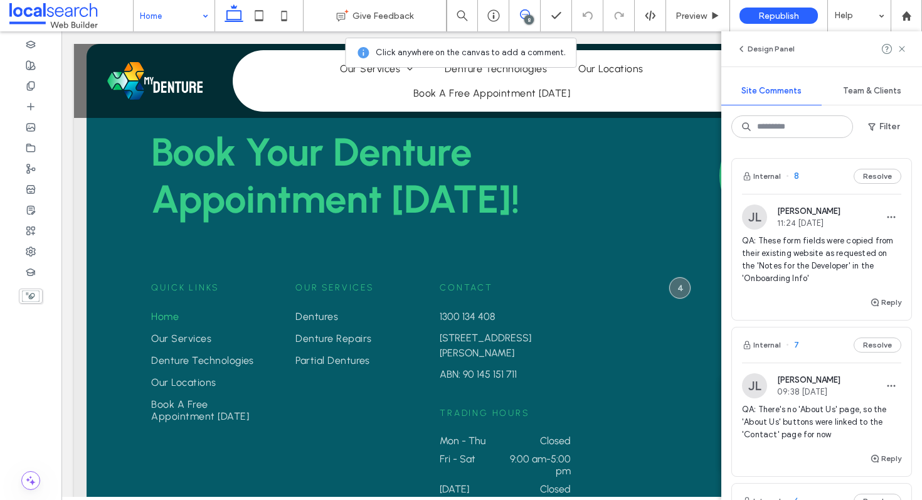
click at [809, 274] on span "QA: These form fields were copied from their existing website as requested on t…" at bounding box center [821, 260] width 159 height 50
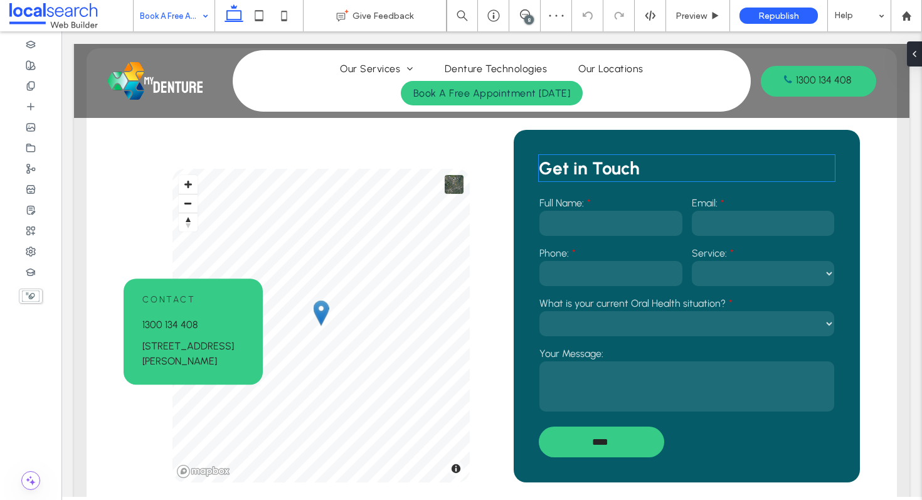
scroll to position [330, 0]
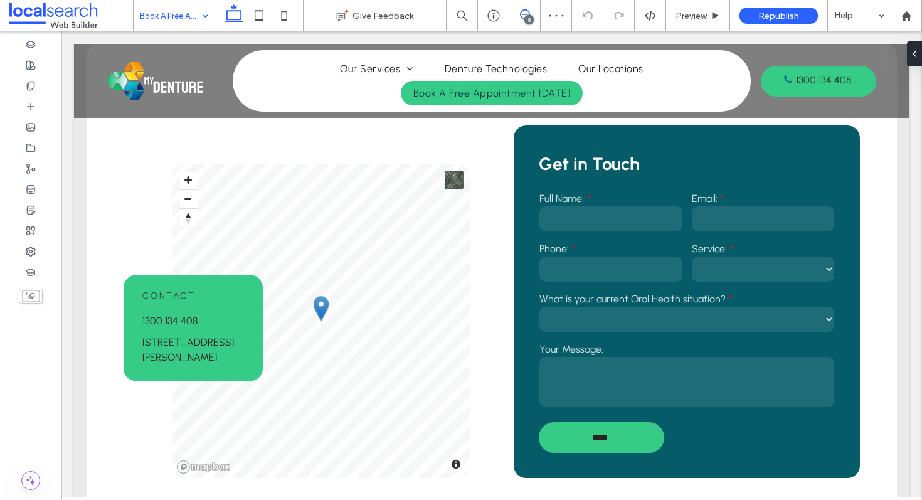
click at [528, 14] on icon at bounding box center [525, 14] width 10 height 10
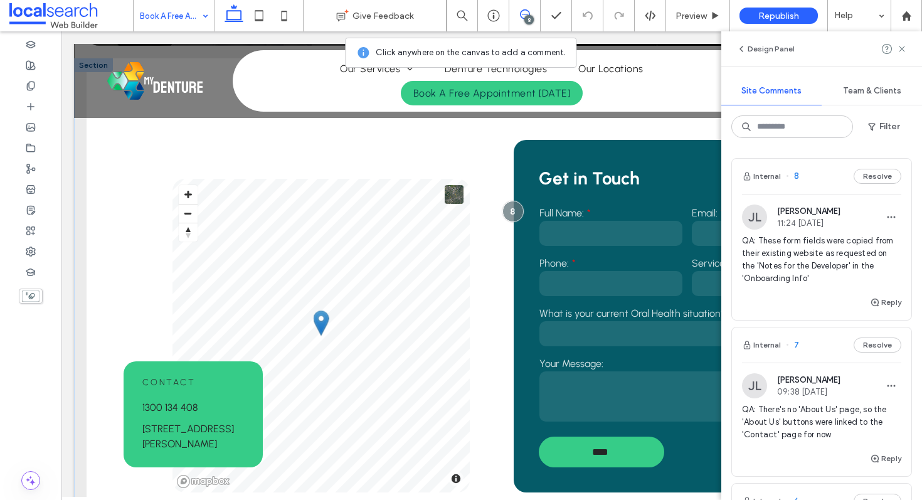
scroll to position [410, 0]
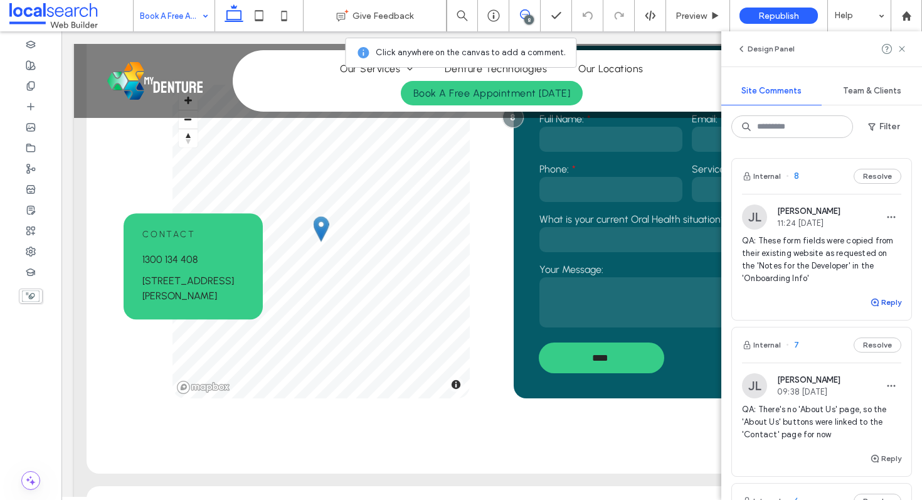
click at [892, 299] on button "Reply" at bounding box center [885, 302] width 31 height 15
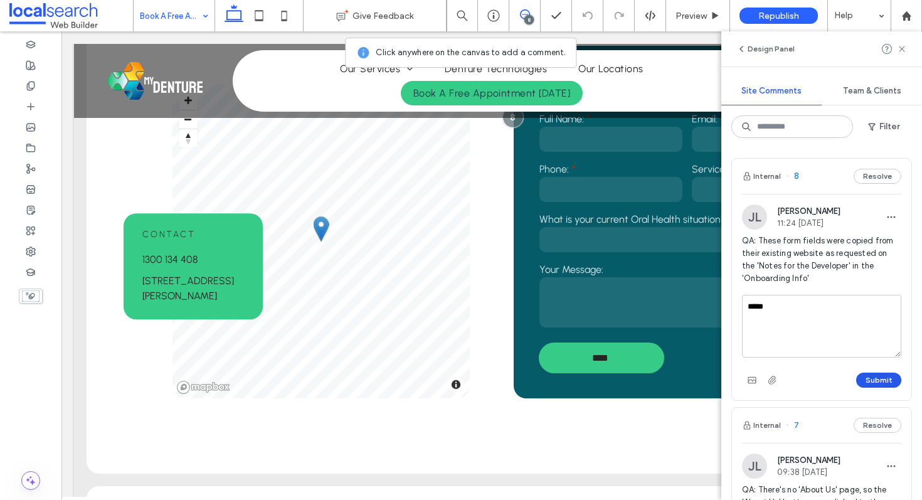
type textarea "*****"
click at [888, 378] on button "Submit" at bounding box center [878, 380] width 45 height 15
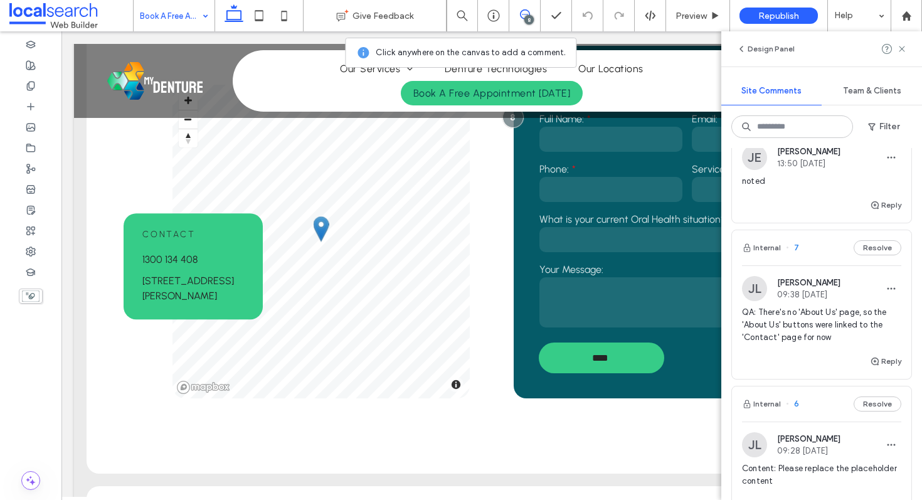
scroll to position [164, 0]
click at [818, 333] on span "QA: There's no 'About Us' page, so the 'About Us' buttons were linked to the 'C…" at bounding box center [821, 322] width 159 height 38
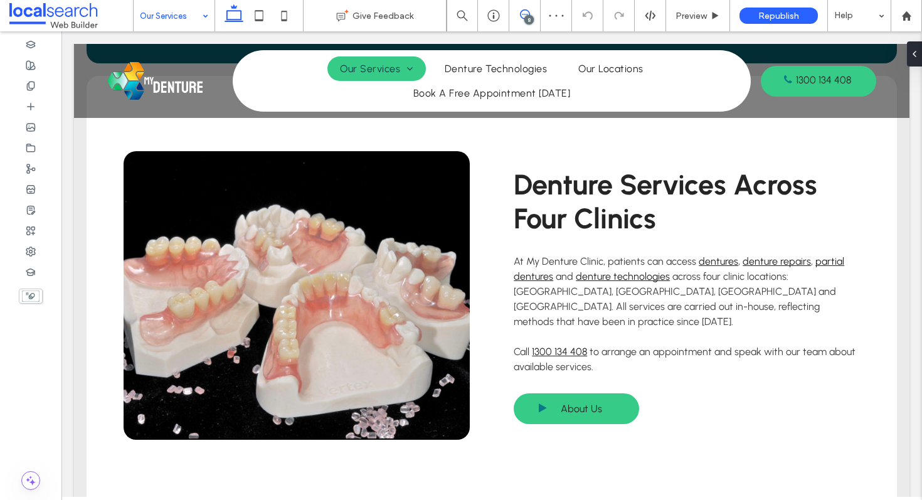
click at [522, 13] on icon at bounding box center [525, 14] width 10 height 10
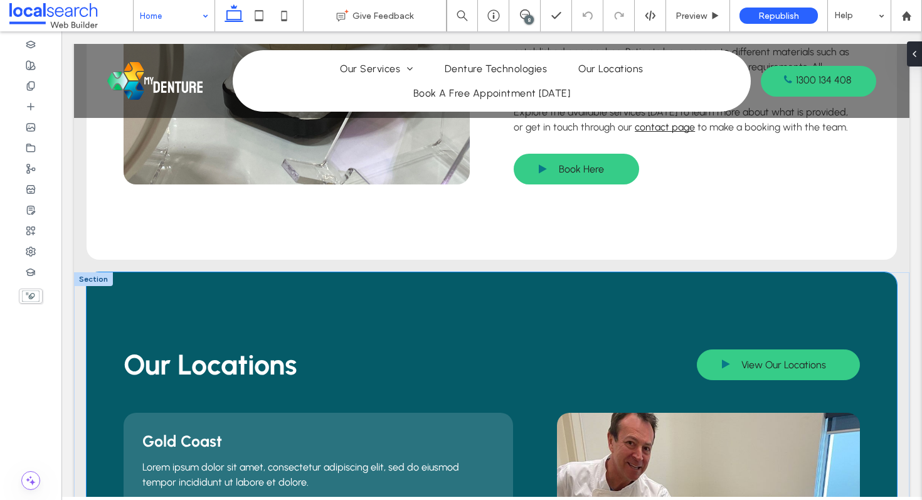
scroll to position [2593, 0]
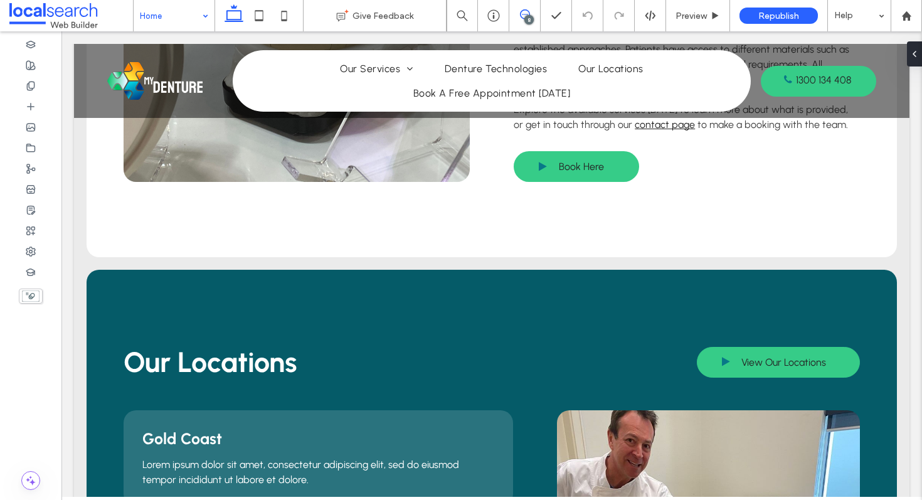
click at [533, 14] on span at bounding box center [524, 14] width 31 height 10
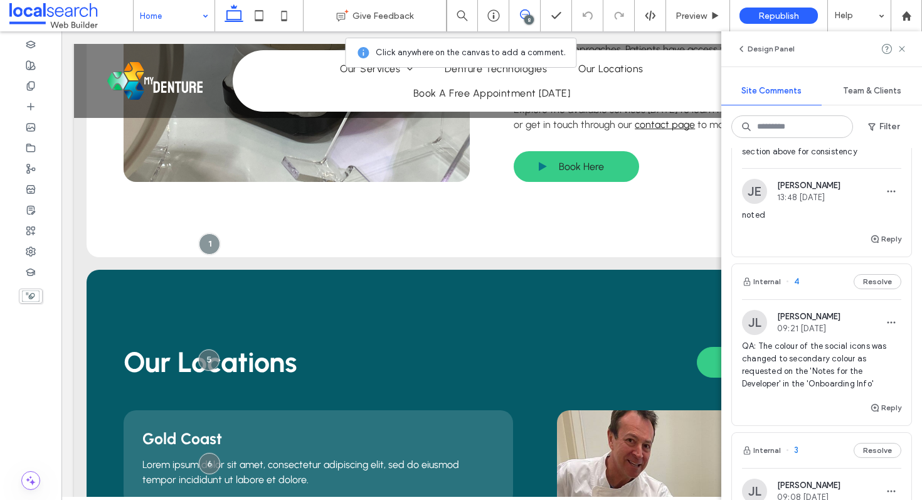
scroll to position [846, 0]
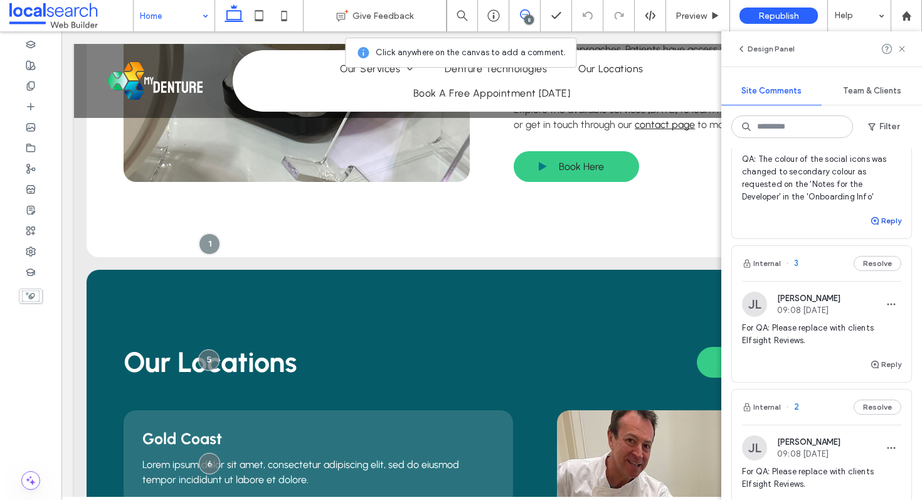
click at [890, 225] on button "Reply" at bounding box center [885, 220] width 31 height 15
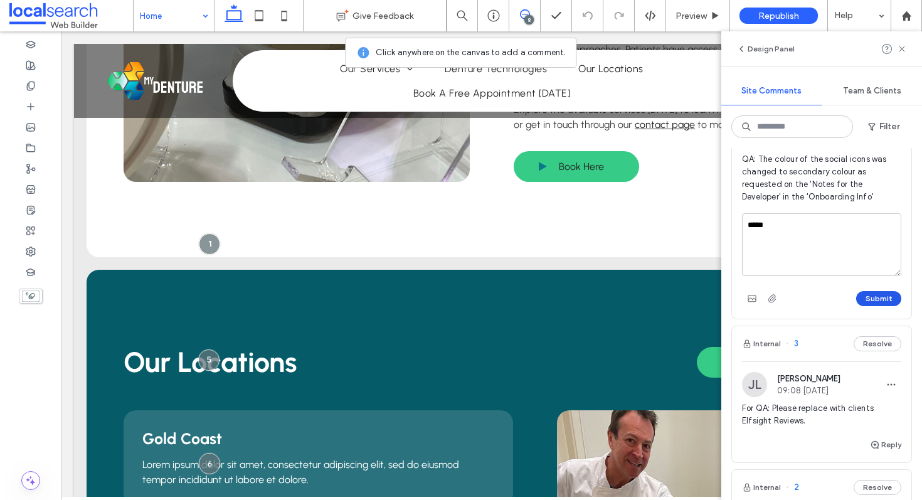
type textarea "*****"
click at [885, 293] on button "Submit" at bounding box center [878, 298] width 45 height 15
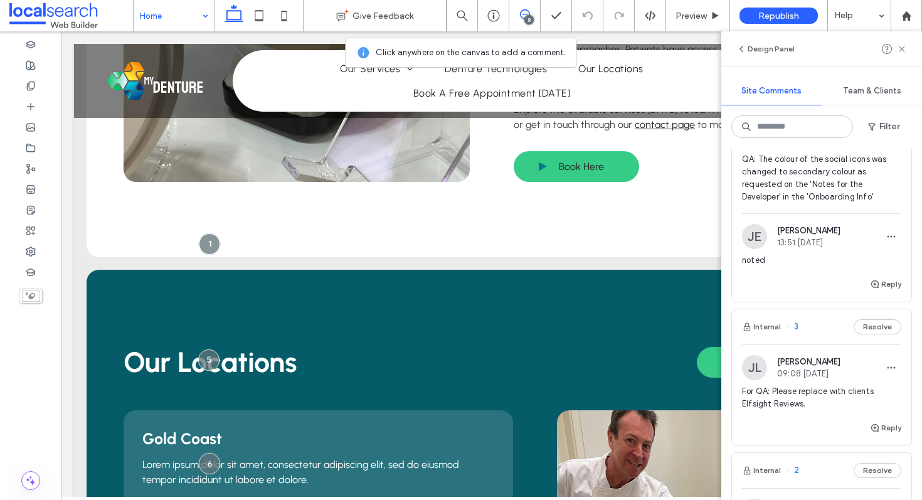
scroll to position [893, 0]
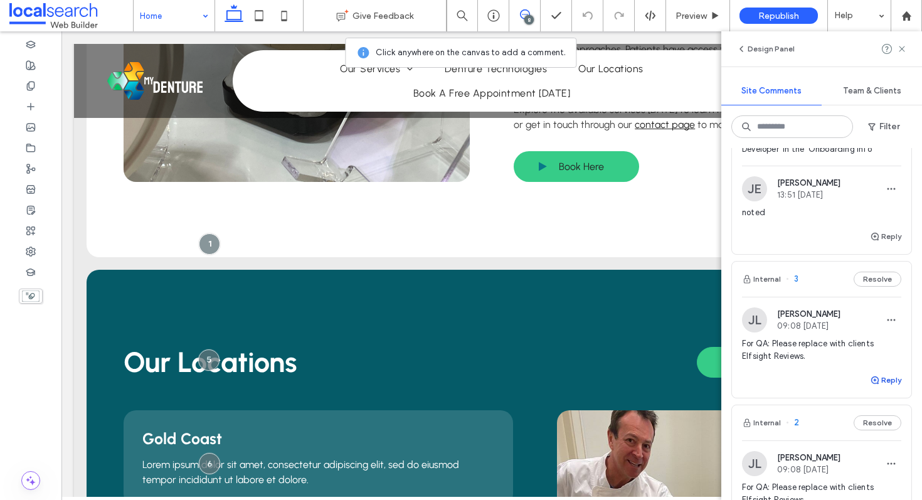
click at [873, 377] on use "button" at bounding box center [875, 380] width 8 height 8
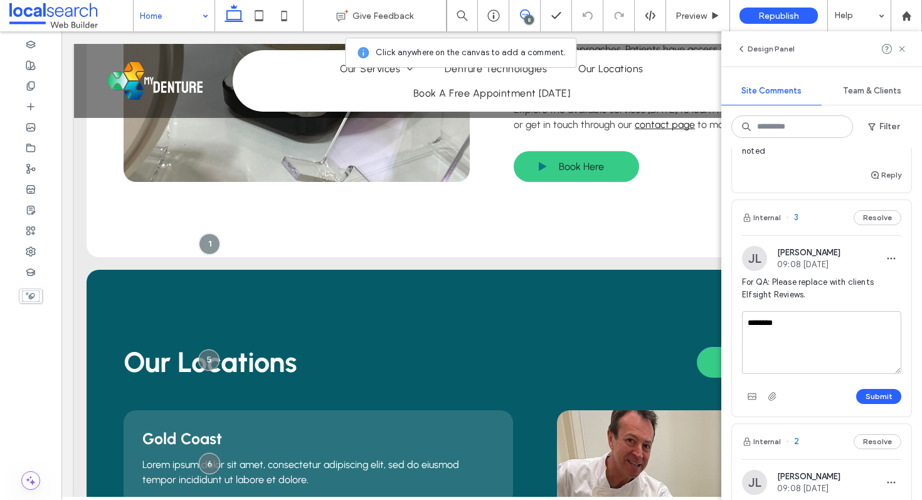
scroll to position [964, 0]
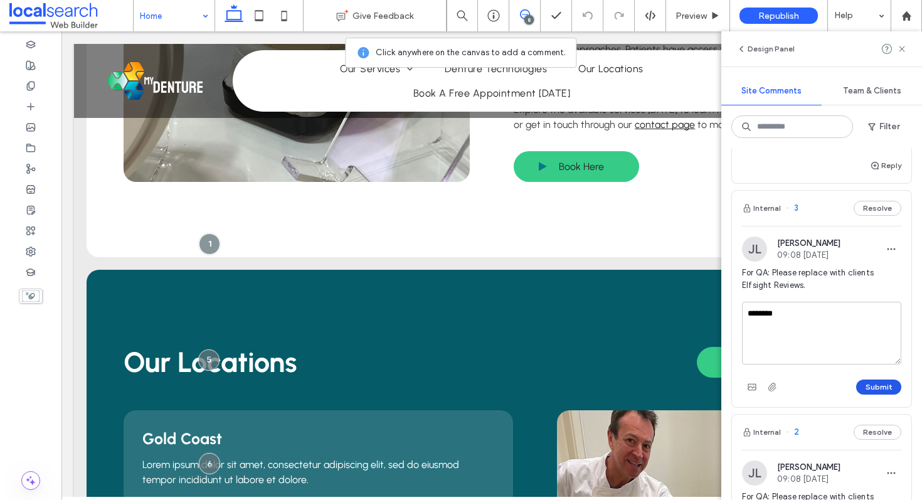
type textarea "********"
click at [882, 388] on button "Submit" at bounding box center [878, 387] width 45 height 15
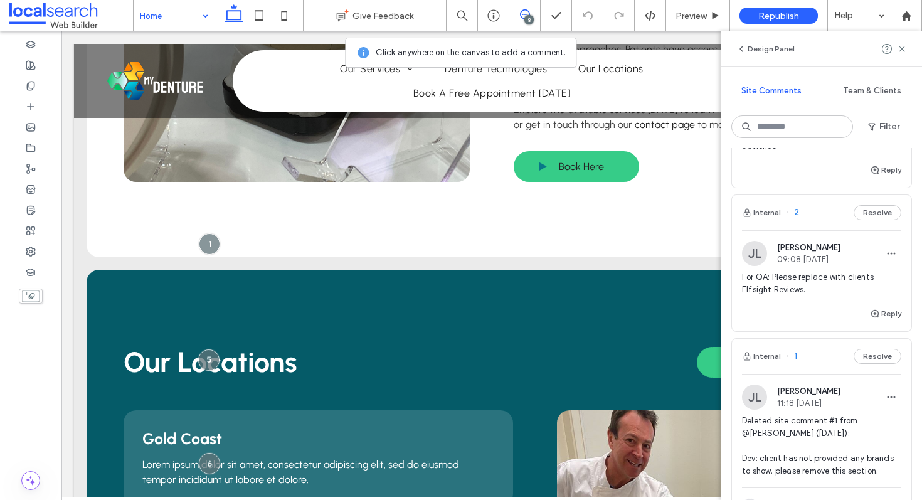
scroll to position [1166, 0]
click at [883, 312] on button "Reply" at bounding box center [885, 314] width 31 height 15
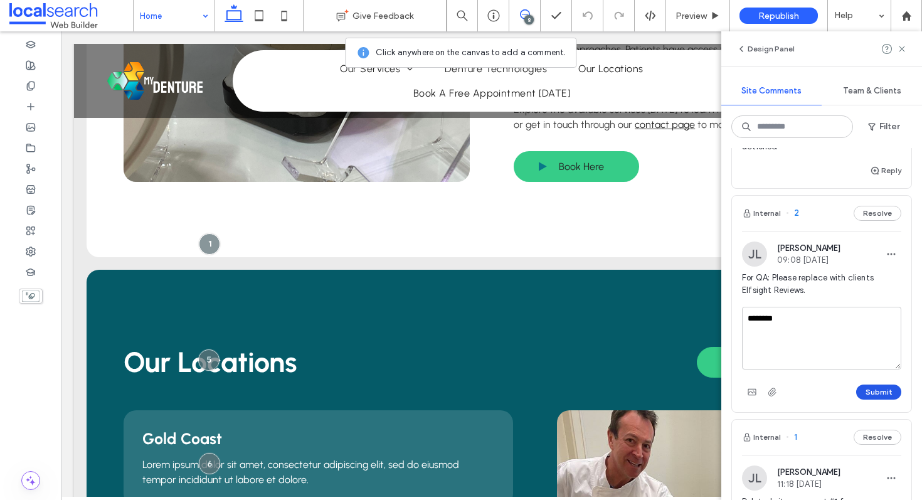
type textarea "********"
click at [880, 393] on button "Submit" at bounding box center [878, 392] width 45 height 15
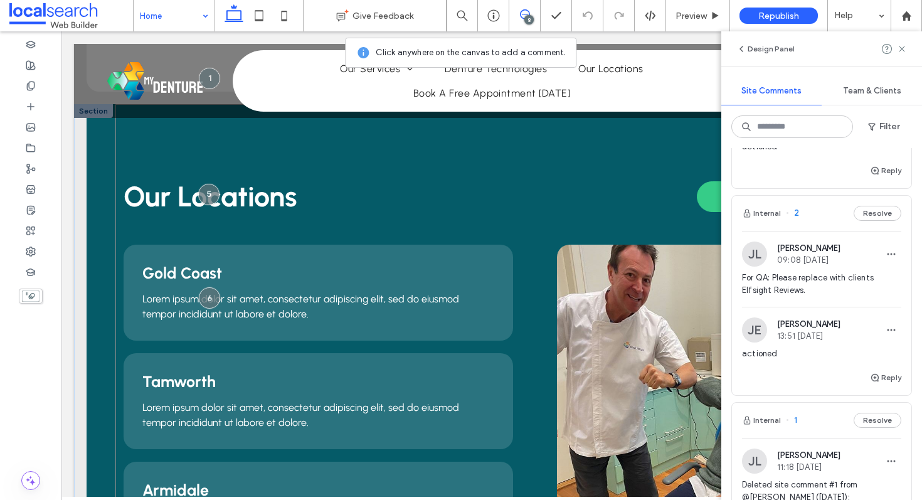
scroll to position [2868, 0]
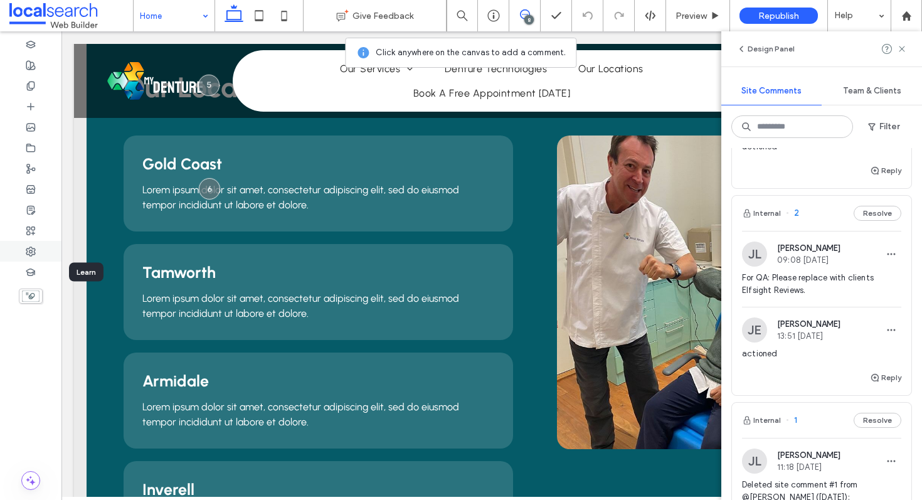
click at [14, 248] on div at bounding box center [30, 251] width 61 height 21
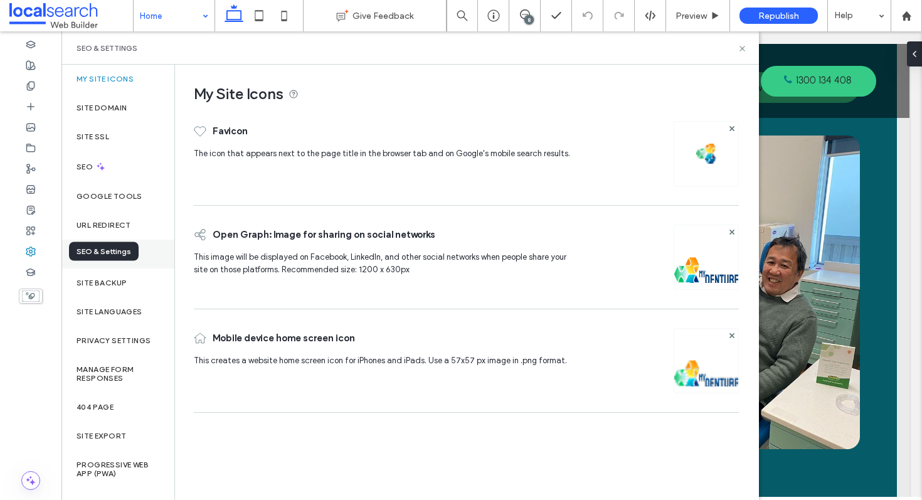
scroll to position [0, 0]
click at [132, 154] on div "SEO" at bounding box center [117, 166] width 113 height 31
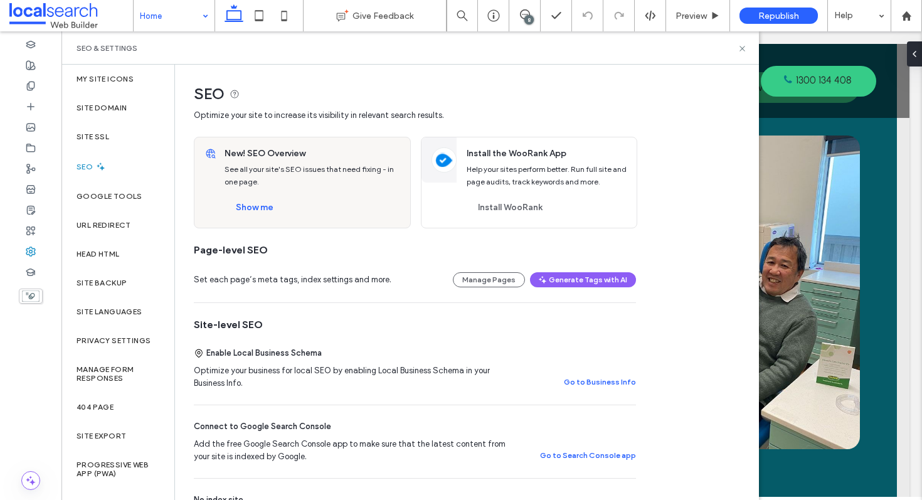
click at [255, 220] on div "New! SEO Overview See all your site's SEO issues that need fixing - in one page…" at bounding box center [313, 182] width 193 height 90
click at [257, 215] on button "Show me" at bounding box center [255, 208] width 60 height 20
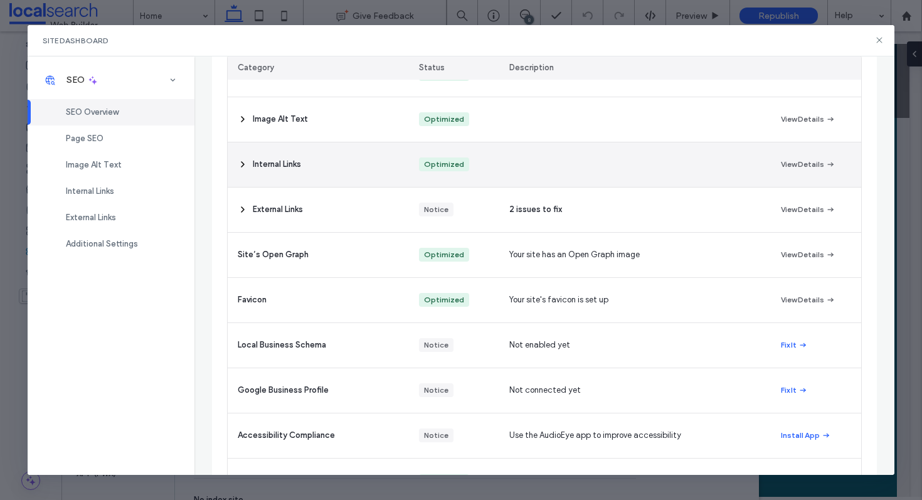
scroll to position [211, 0]
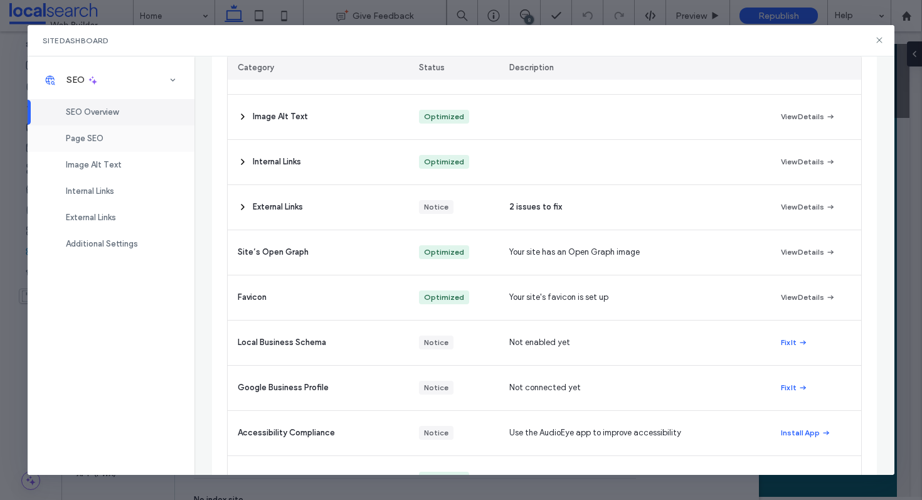
click at [130, 144] on div "Page SEO" at bounding box center [111, 138] width 167 height 26
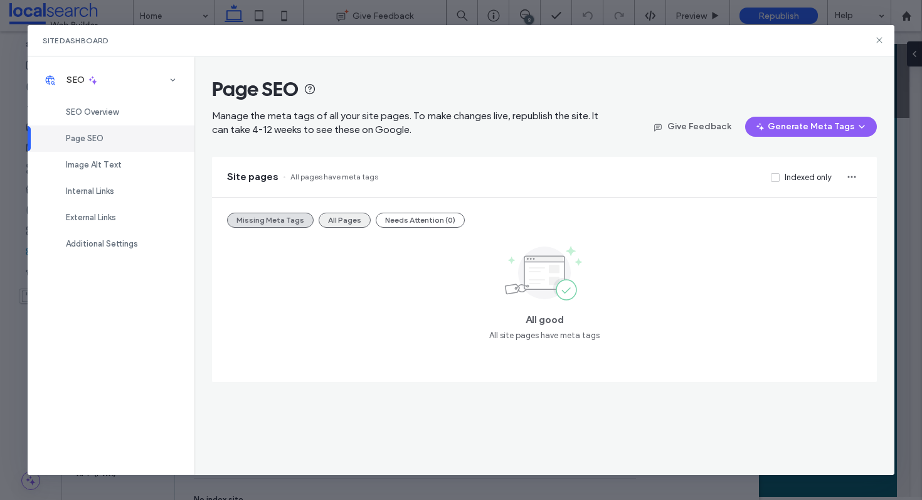
click at [336, 218] on button "All Pages" at bounding box center [345, 220] width 52 height 15
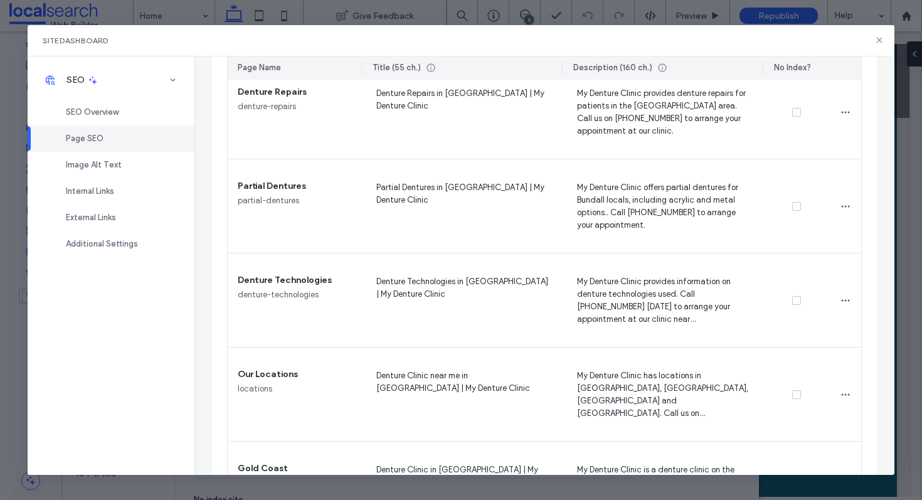
scroll to position [936, 0]
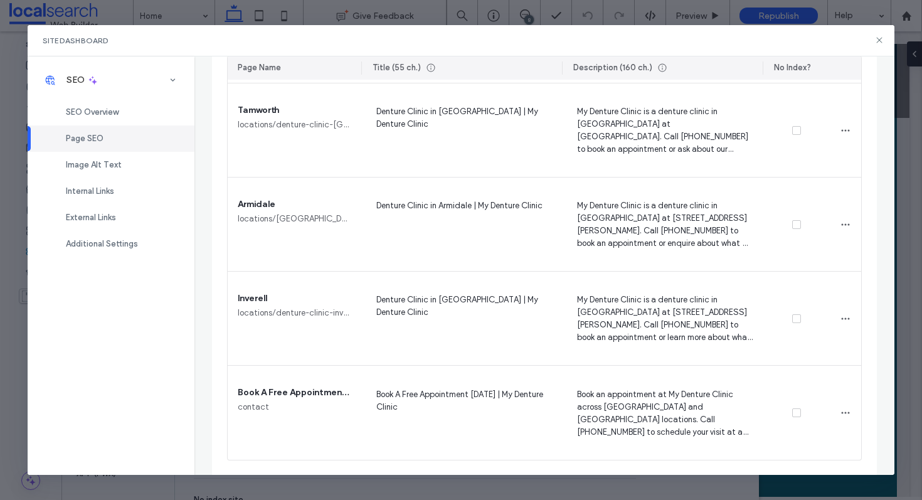
click at [876, 29] on div "Site Dashboard" at bounding box center [461, 40] width 867 height 31
click at [876, 45] on icon at bounding box center [880, 40] width 10 height 10
